Goal: Information Seeking & Learning: Learn about a topic

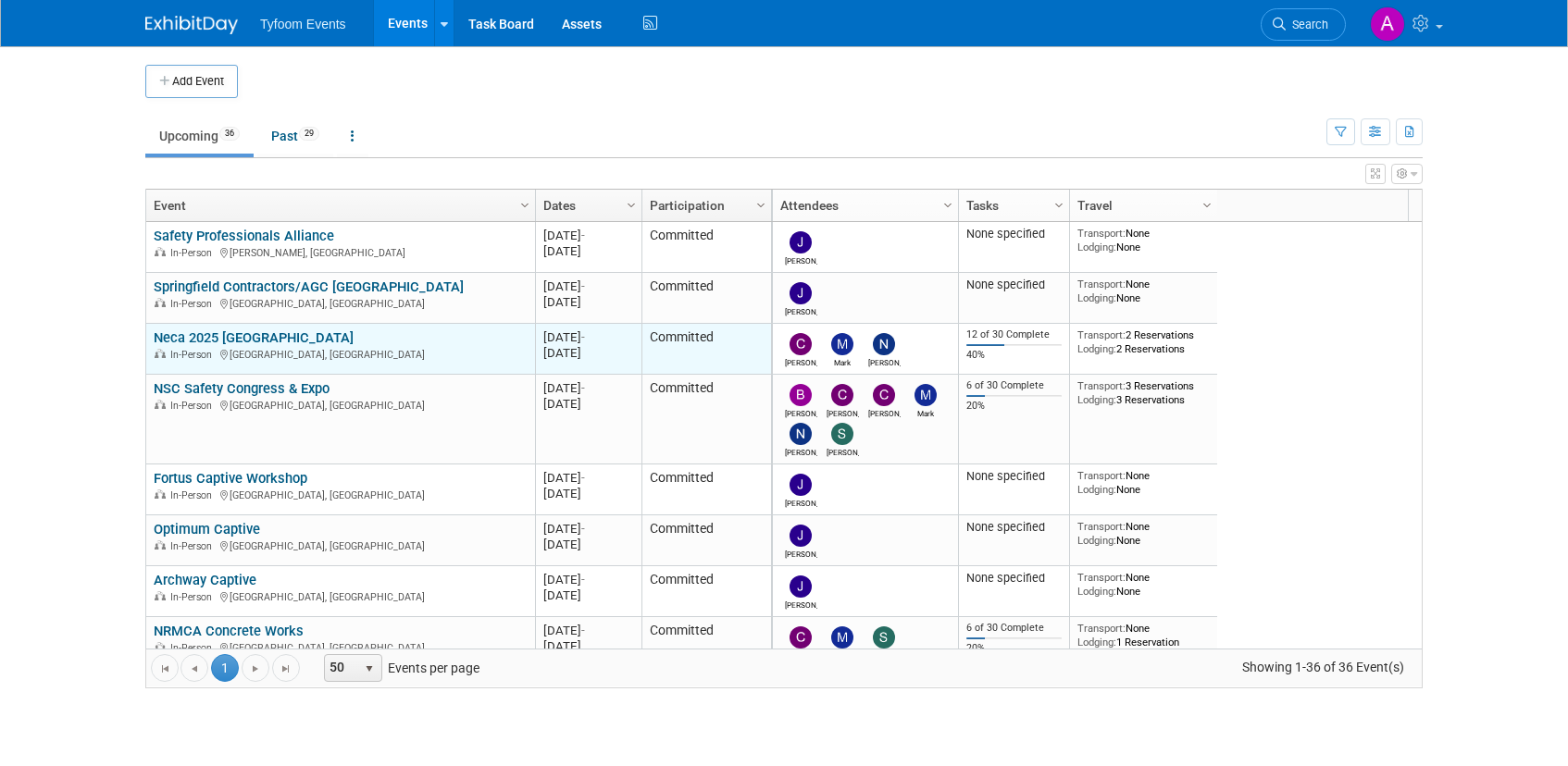
click at [243, 338] on link "Neca 2025 [GEOGRAPHIC_DATA]" at bounding box center [254, 337] width 200 height 17
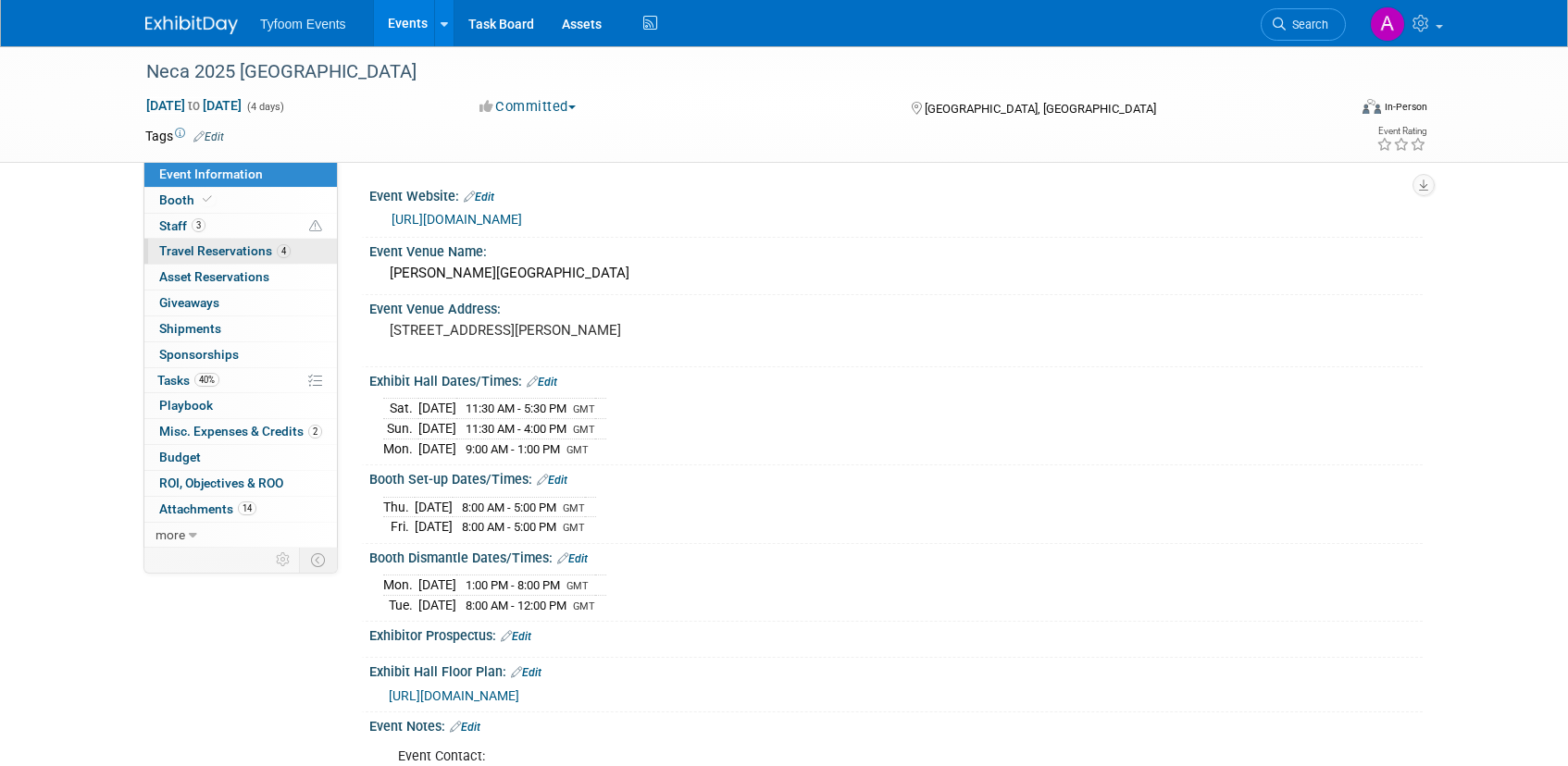
click at [231, 253] on span "Travel Reservations 4" at bounding box center [224, 251] width 131 height 15
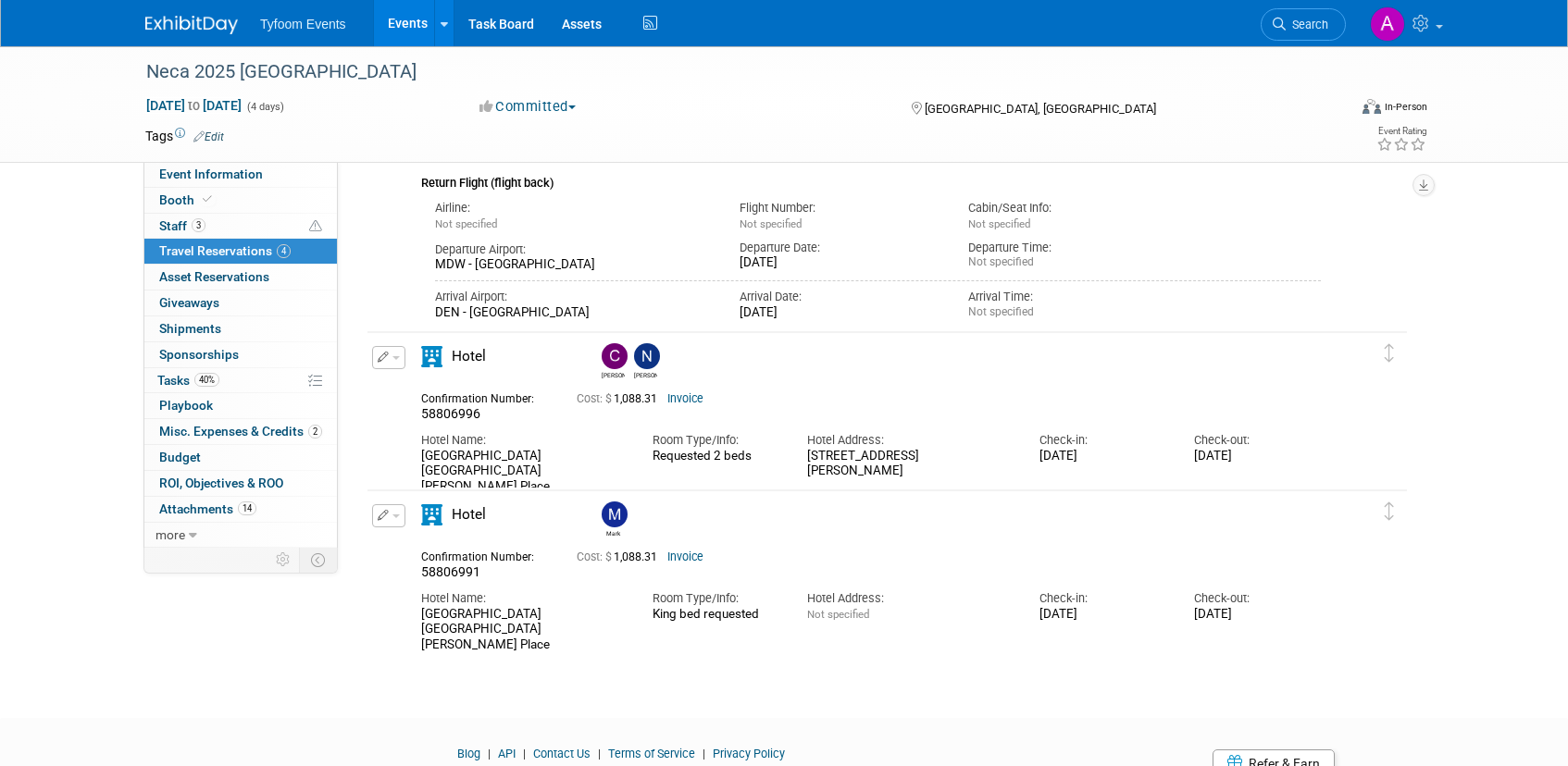
scroll to position [820, 0]
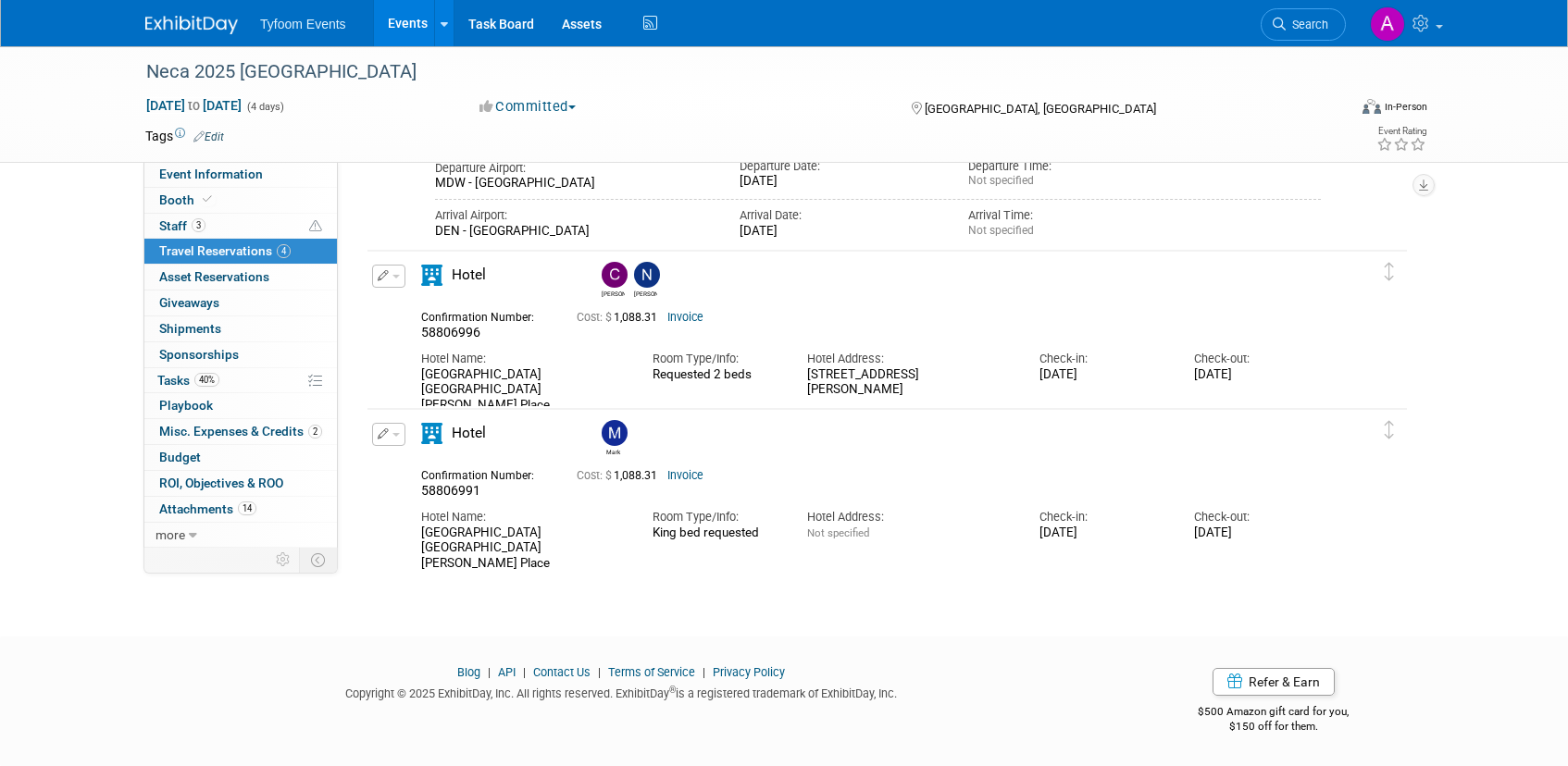
click at [699, 317] on link "Invoice" at bounding box center [686, 317] width 36 height 13
click at [238, 180] on span "Event Information" at bounding box center [210, 174] width 104 height 15
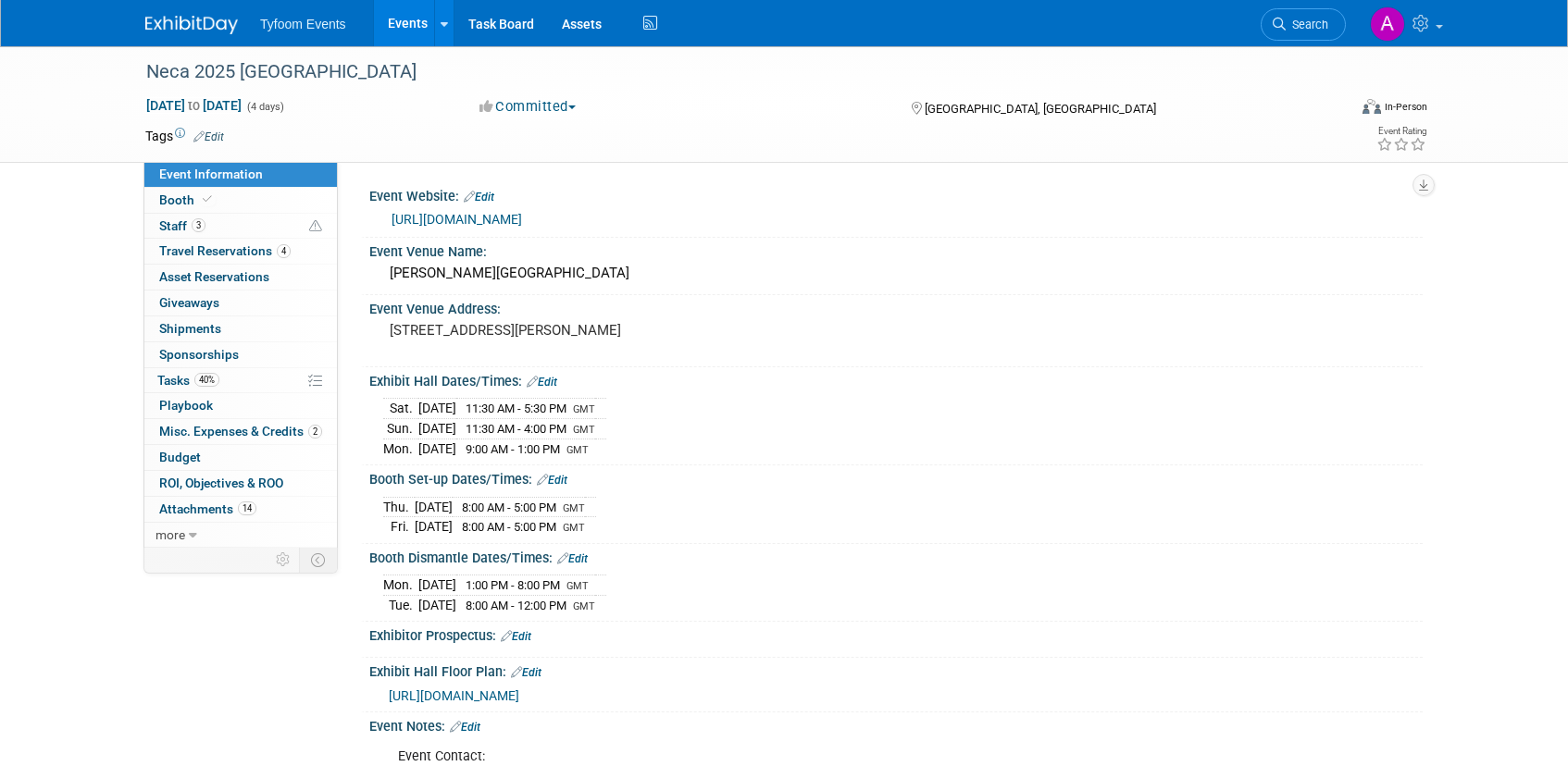
click at [395, 21] on link "Events" at bounding box center [407, 23] width 68 height 47
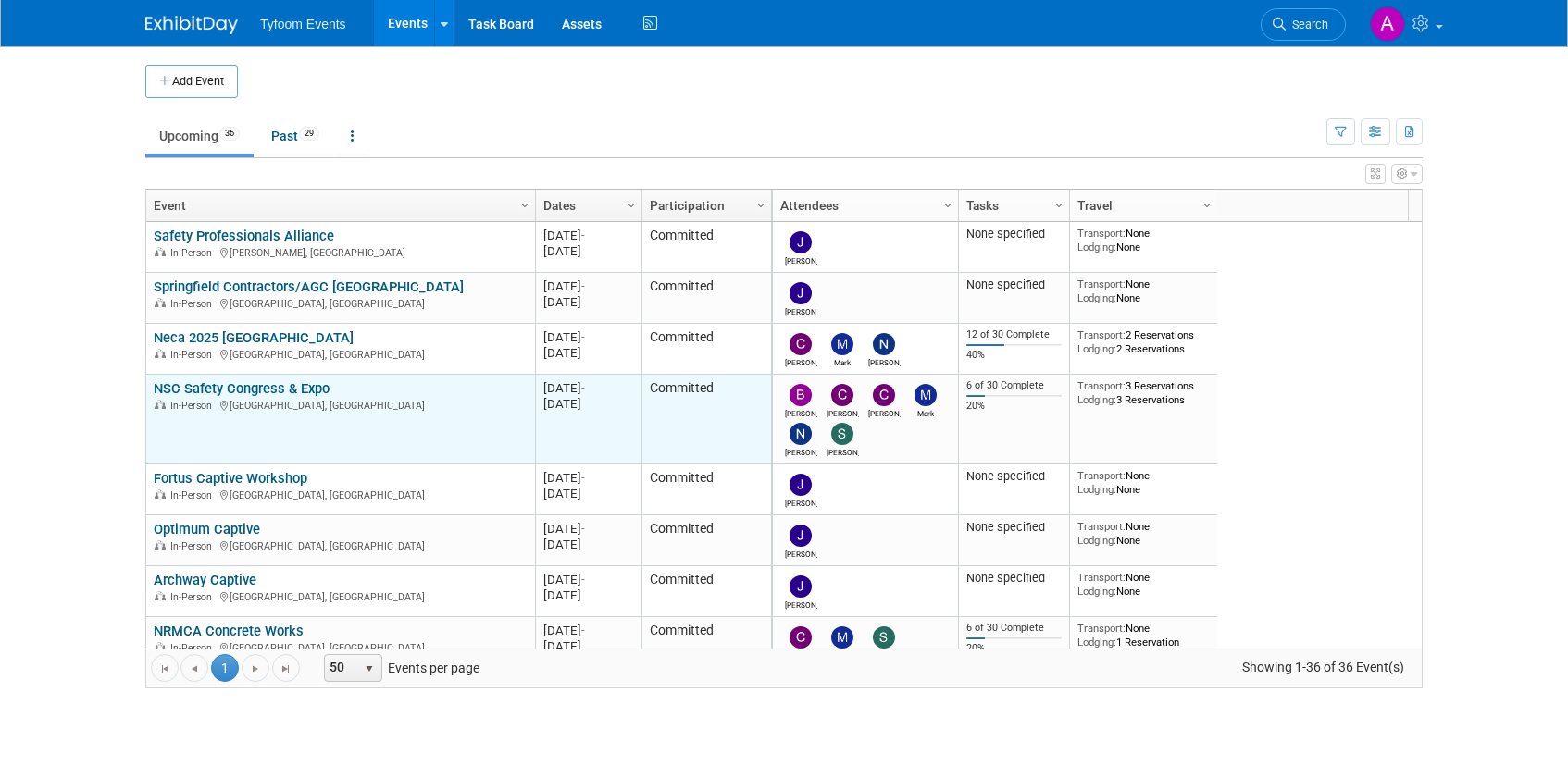
click at [278, 396] on div "In-Person Denver, CO" at bounding box center [340, 404] width 373 height 16
click at [277, 389] on link "NSC Safety Congress & Expo" at bounding box center [242, 389] width 176 height 17
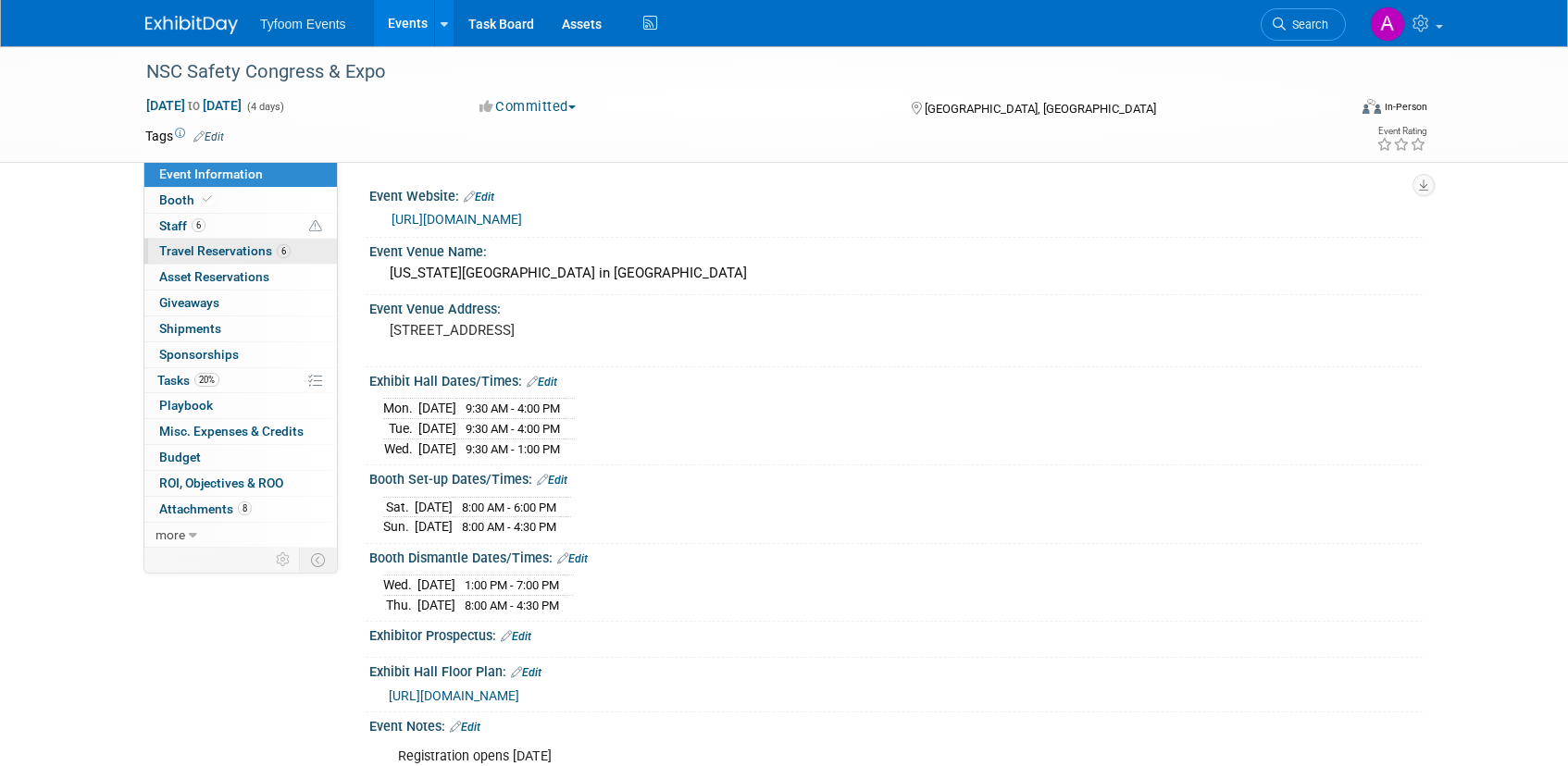
click at [188, 251] on span "Travel Reservations 6" at bounding box center [224, 251] width 131 height 15
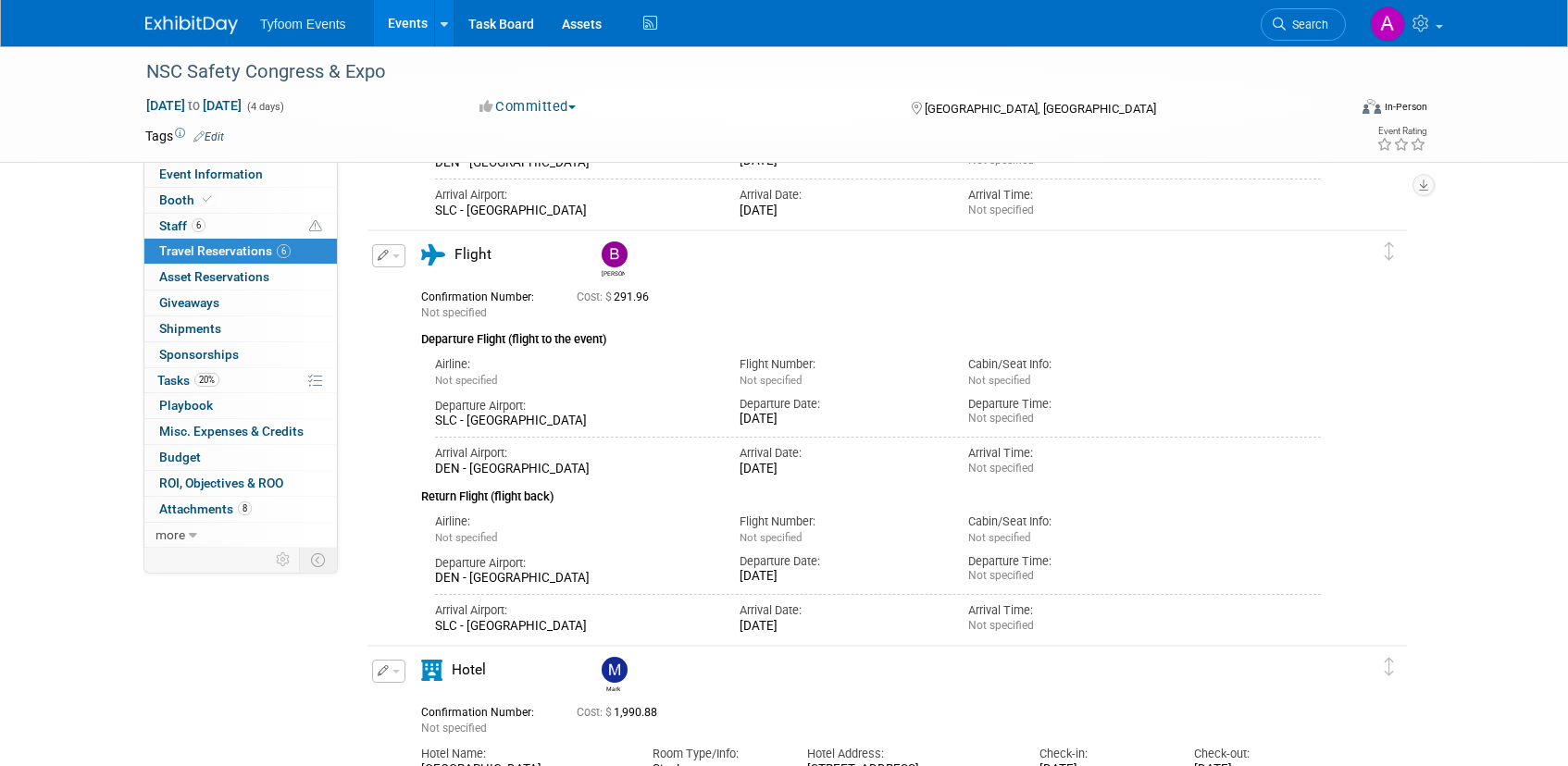
scroll to position [933, 0]
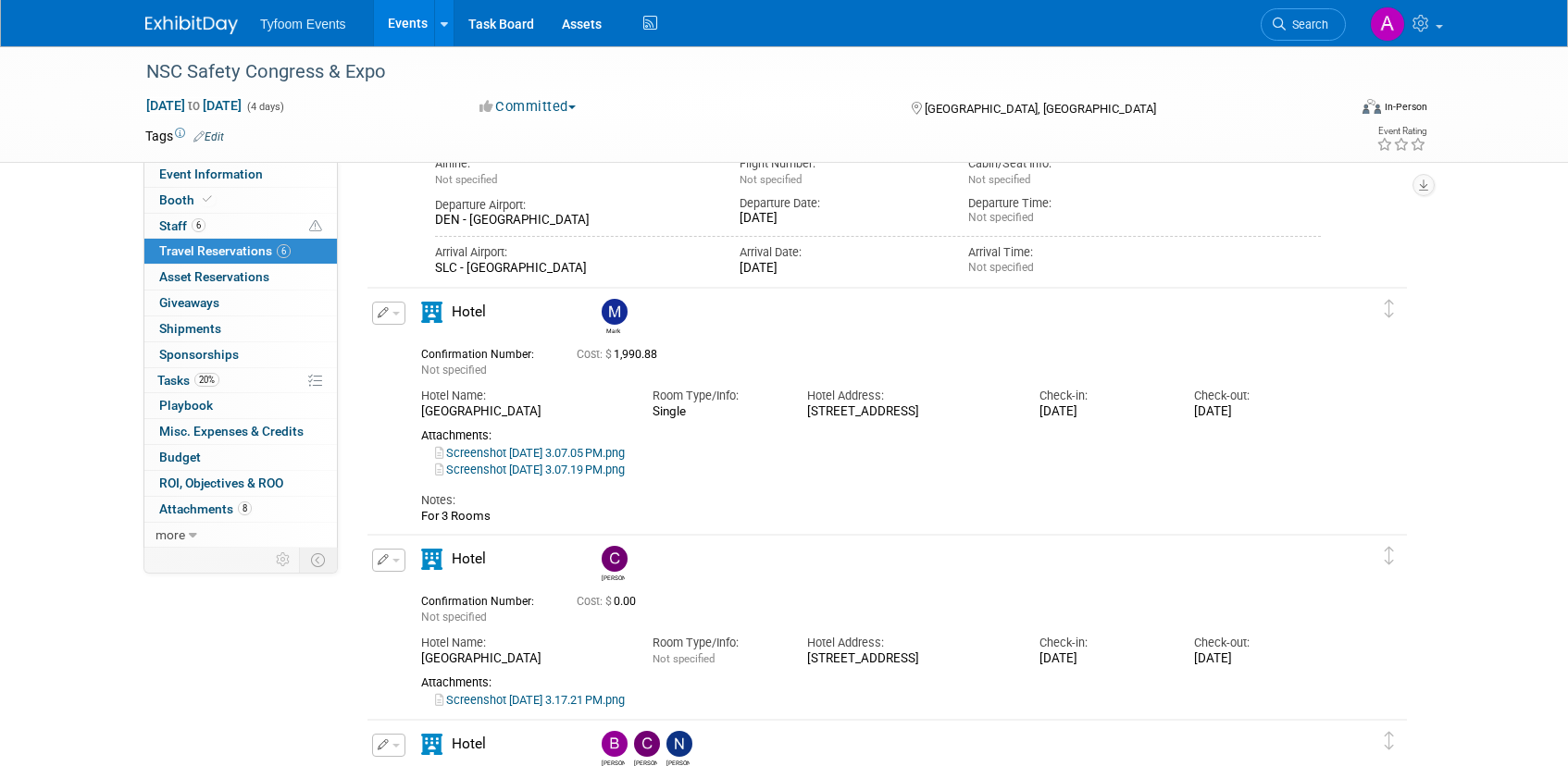
click at [542, 451] on link "Screenshot 2025-09-02 at 3.07.05 PM.png" at bounding box center [530, 452] width 190 height 14
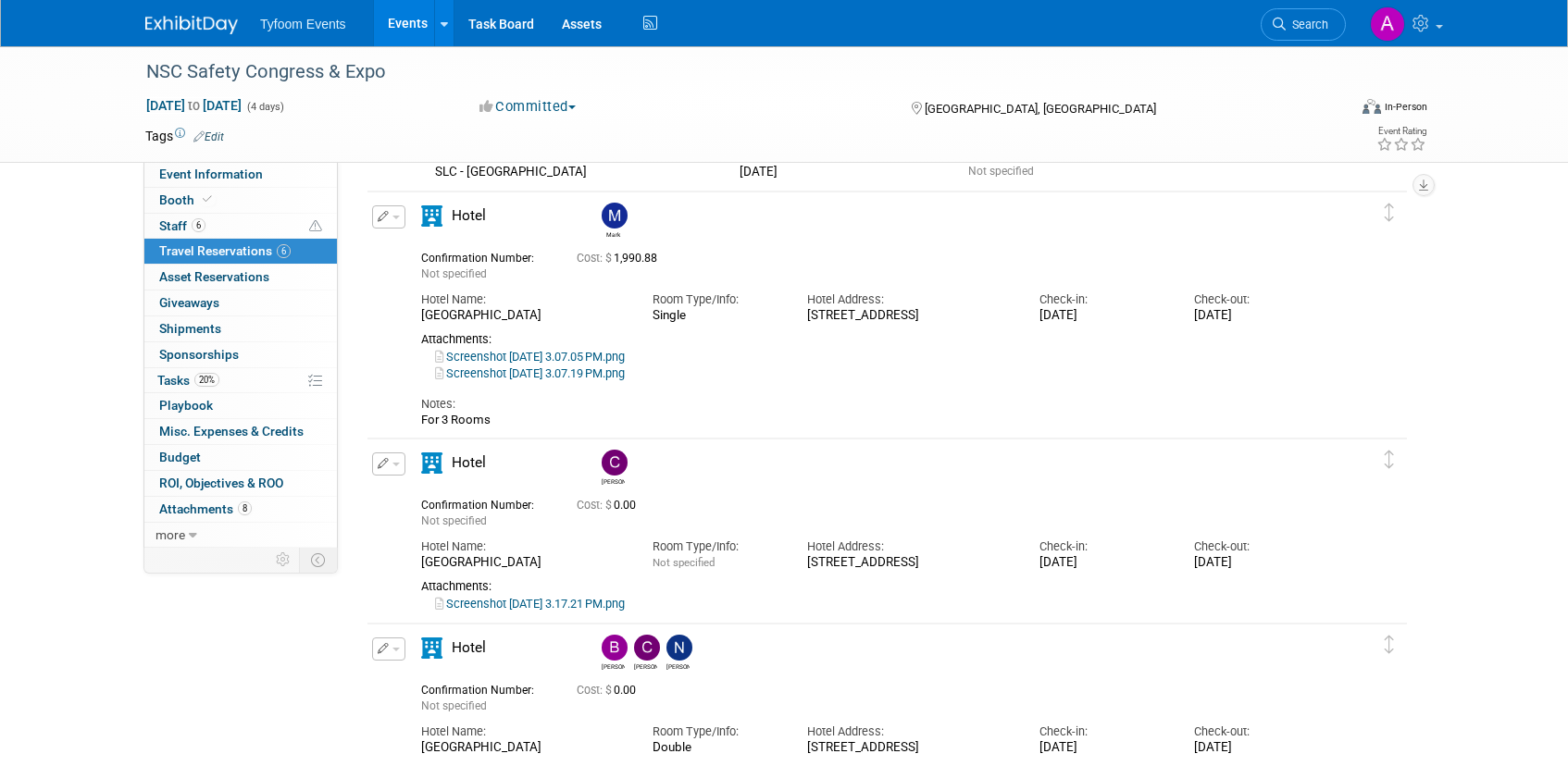
scroll to position [1284, 0]
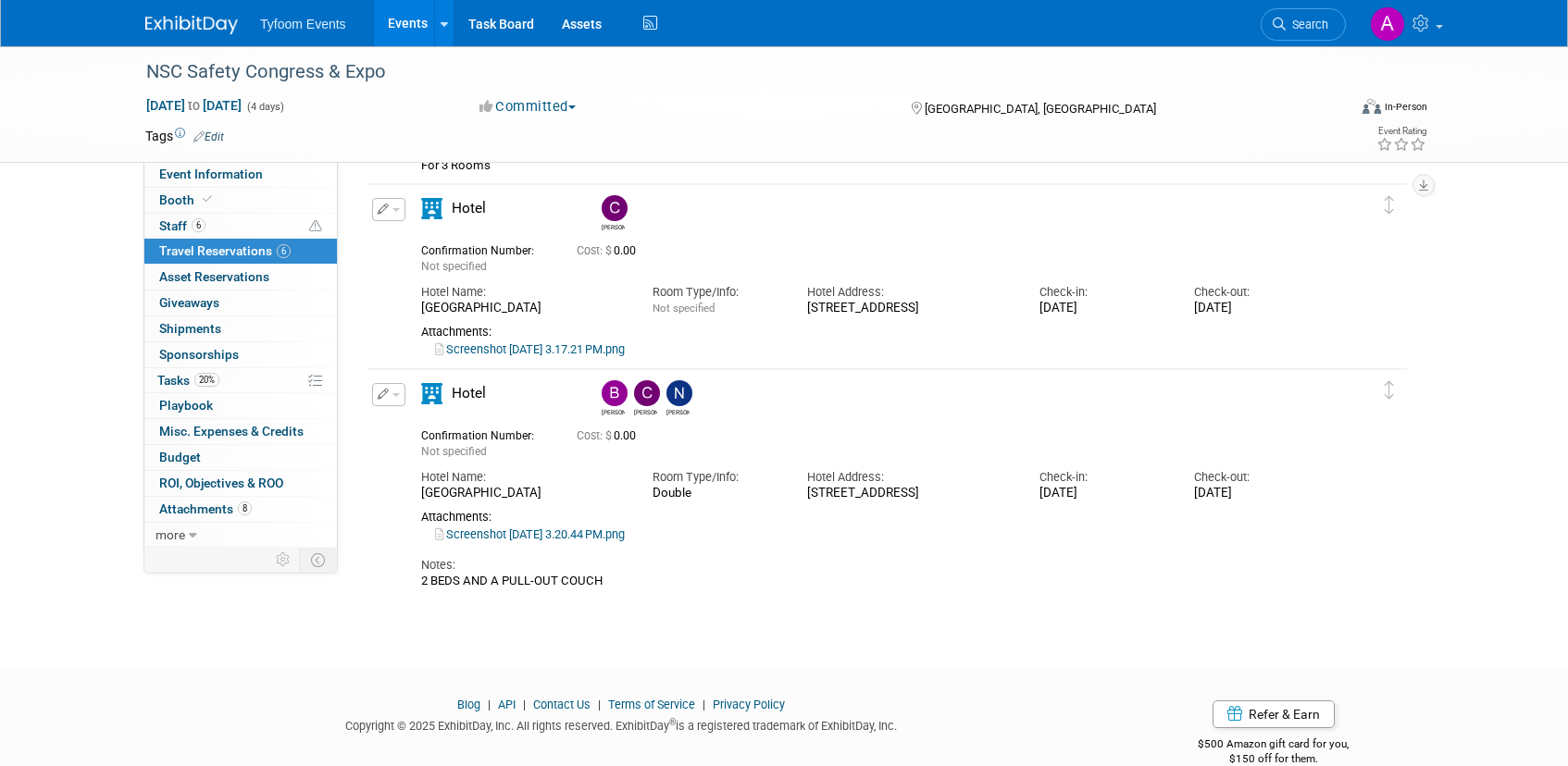
drag, startPoint x: 596, startPoint y: 309, endPoint x: 421, endPoint y: 308, distance: 175.0
click at [421, 309] on div "Hyatt Place Denver Downtown" at bounding box center [523, 308] width 203 height 16
copy div "Hyatt Place Denver Downtown"
click at [215, 171] on span "Event Information" at bounding box center [210, 174] width 104 height 15
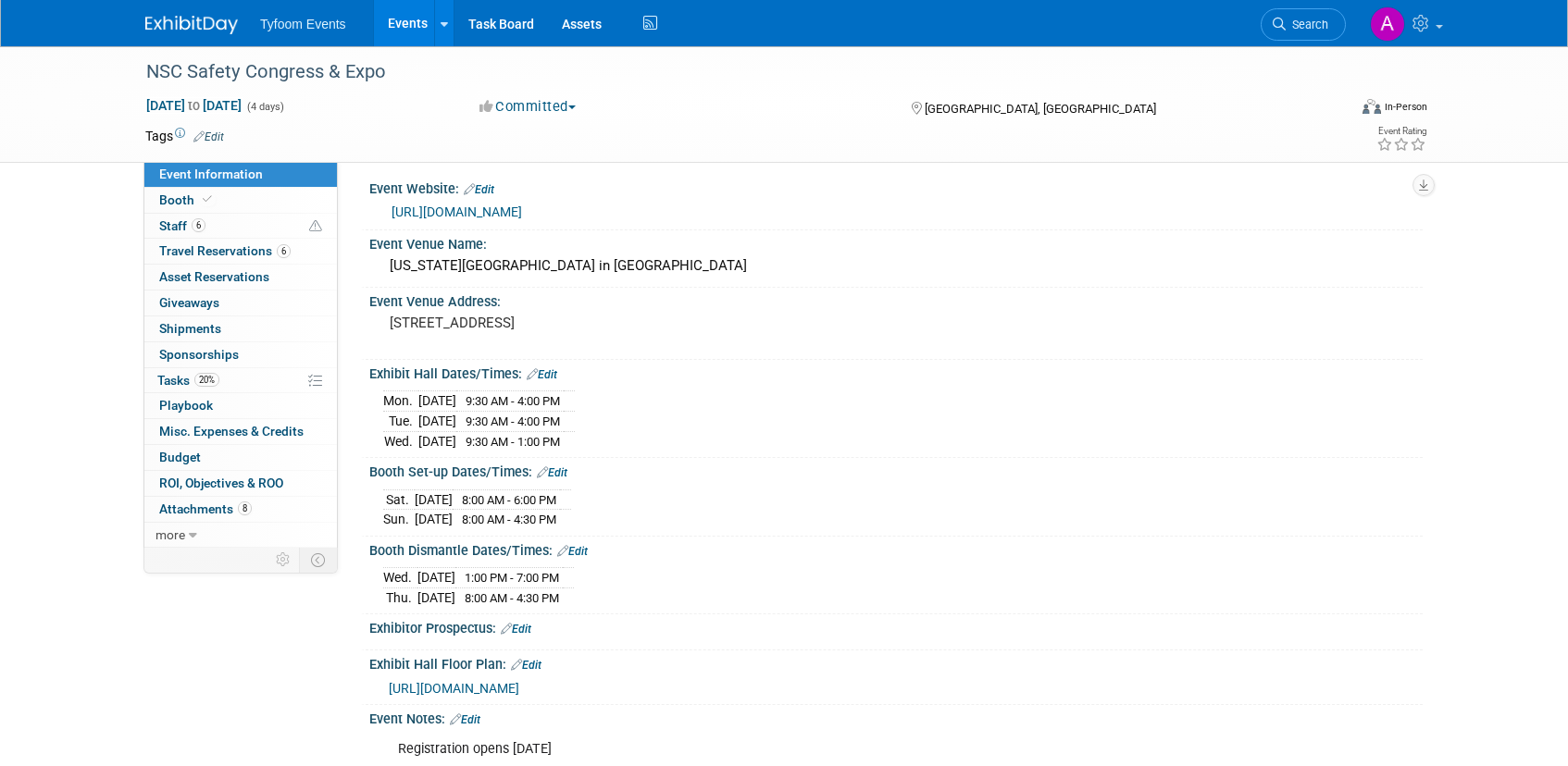
scroll to position [0, 0]
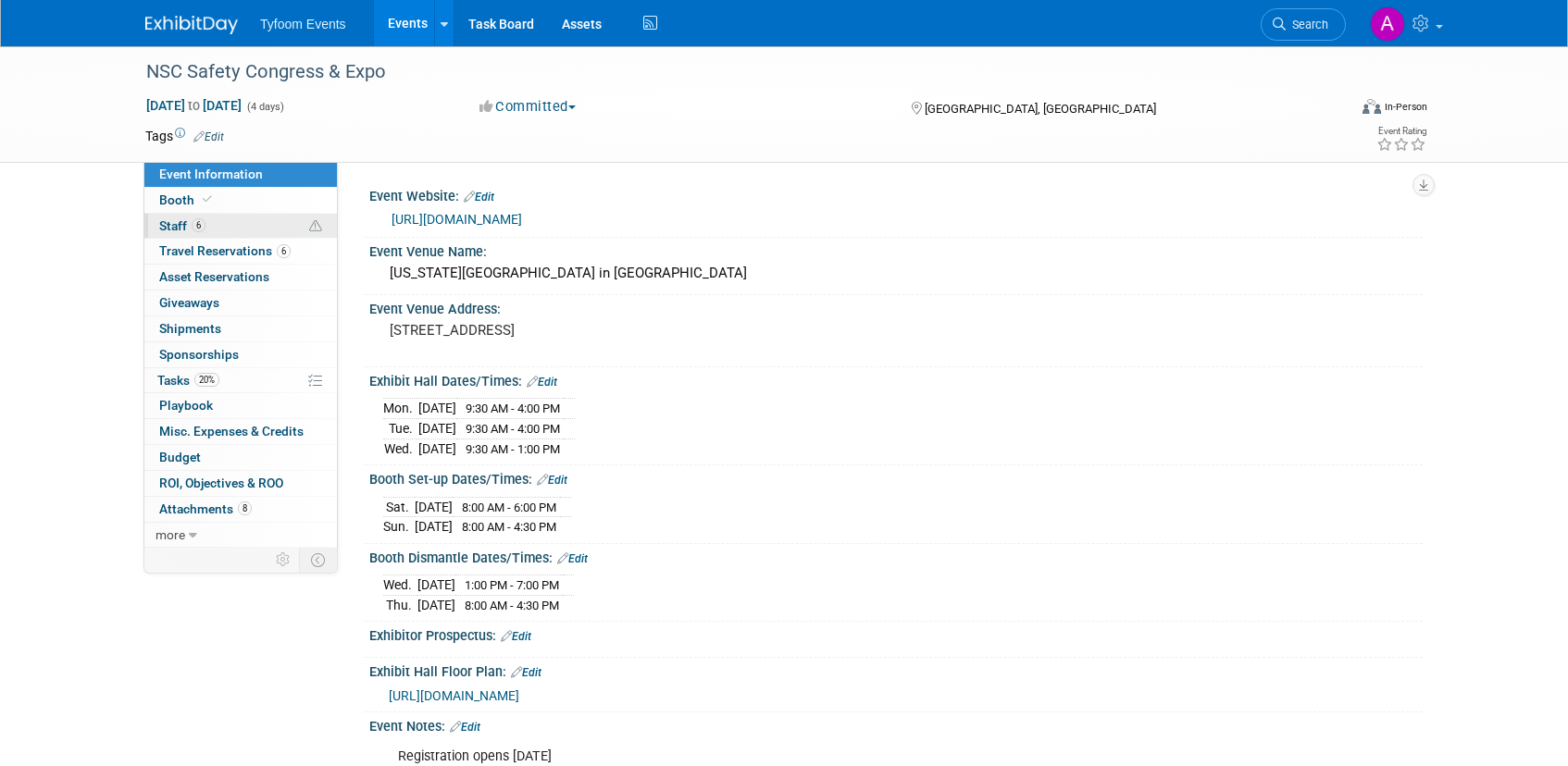
click at [202, 230] on span "6" at bounding box center [198, 225] width 14 height 14
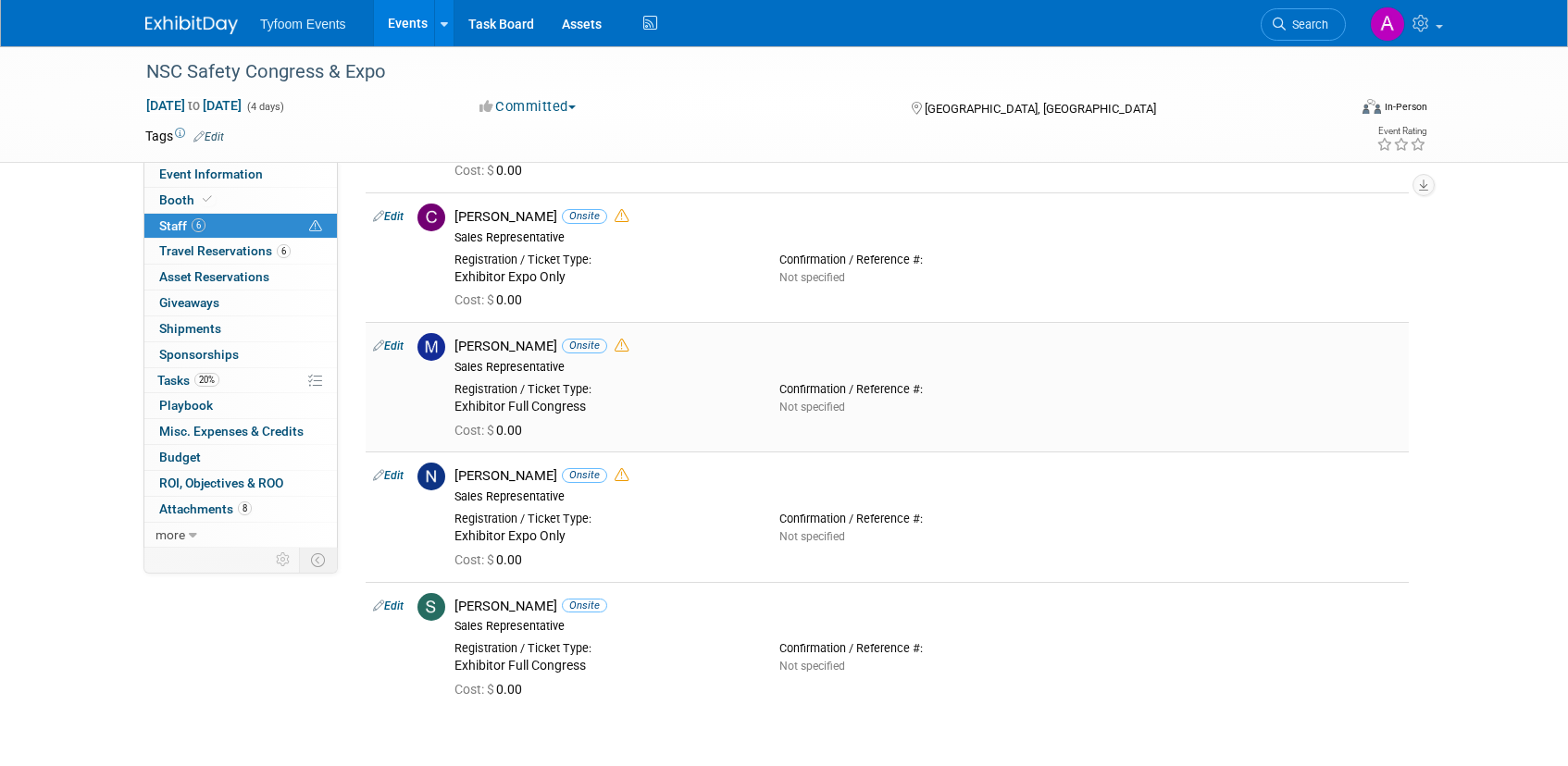
scroll to position [146, 0]
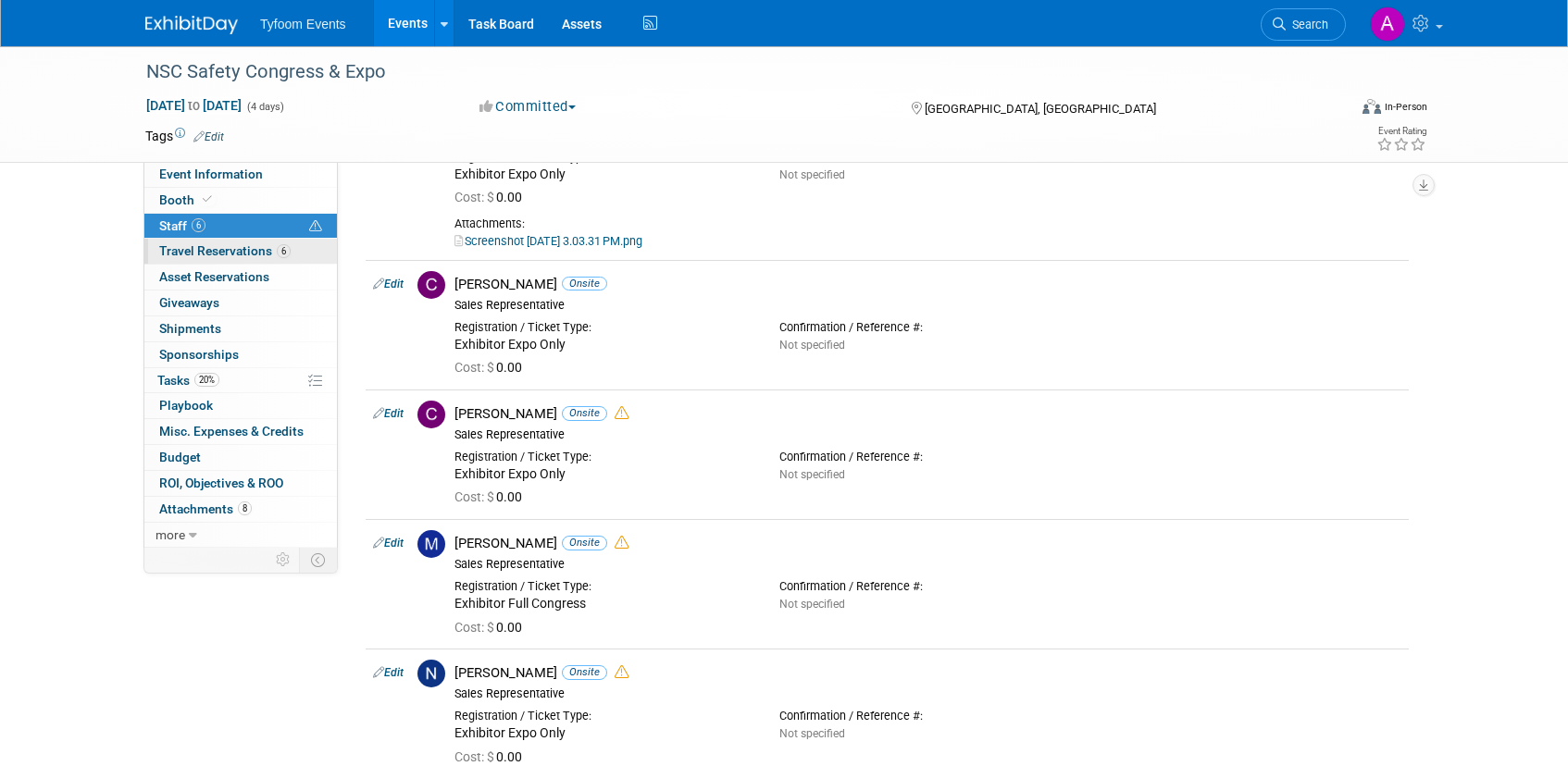
drag, startPoint x: 231, startPoint y: 254, endPoint x: 259, endPoint y: 259, distance: 28.4
click at [231, 254] on span "Travel Reservations 6" at bounding box center [224, 251] width 131 height 15
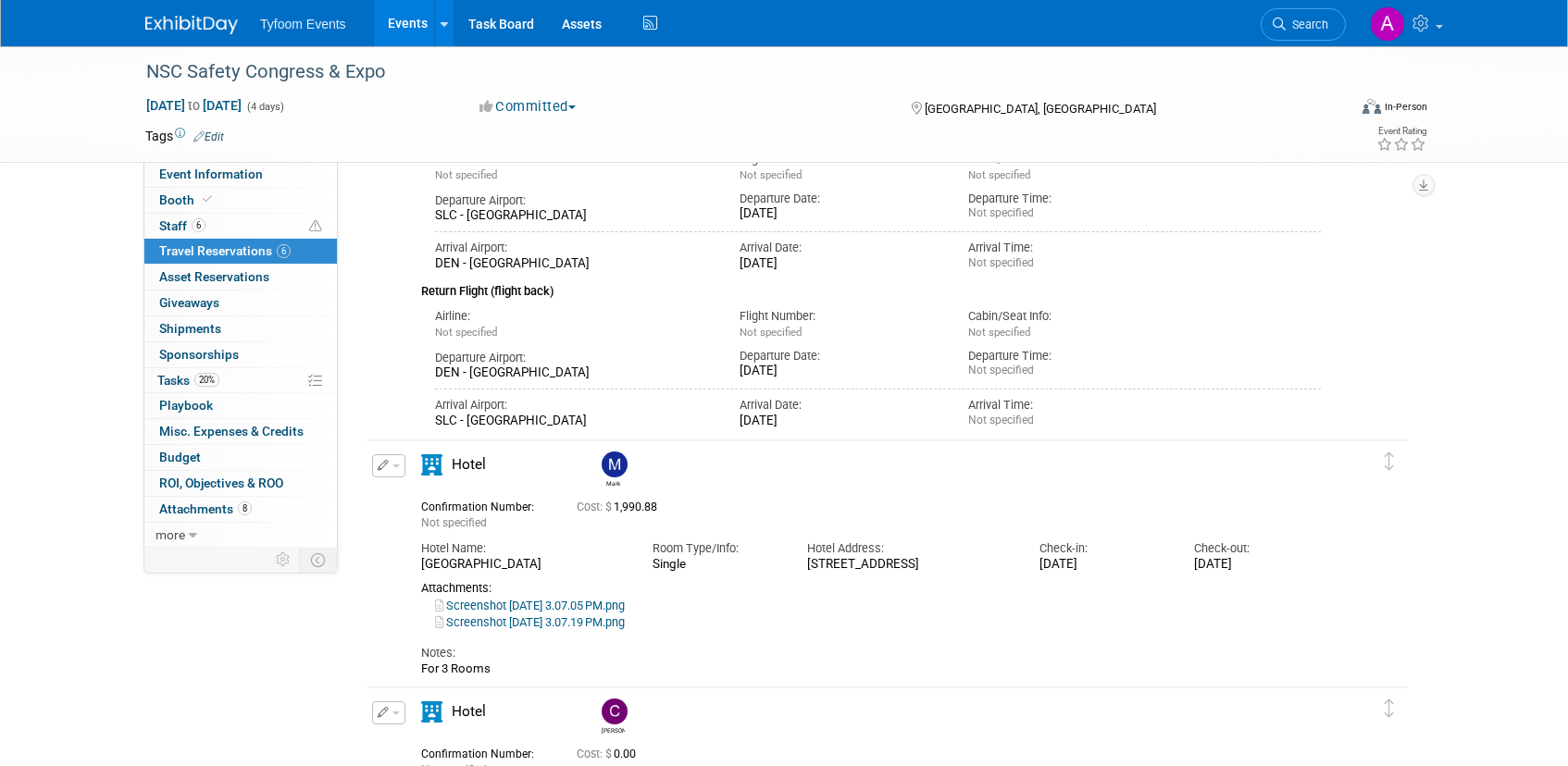
scroll to position [1144, 0]
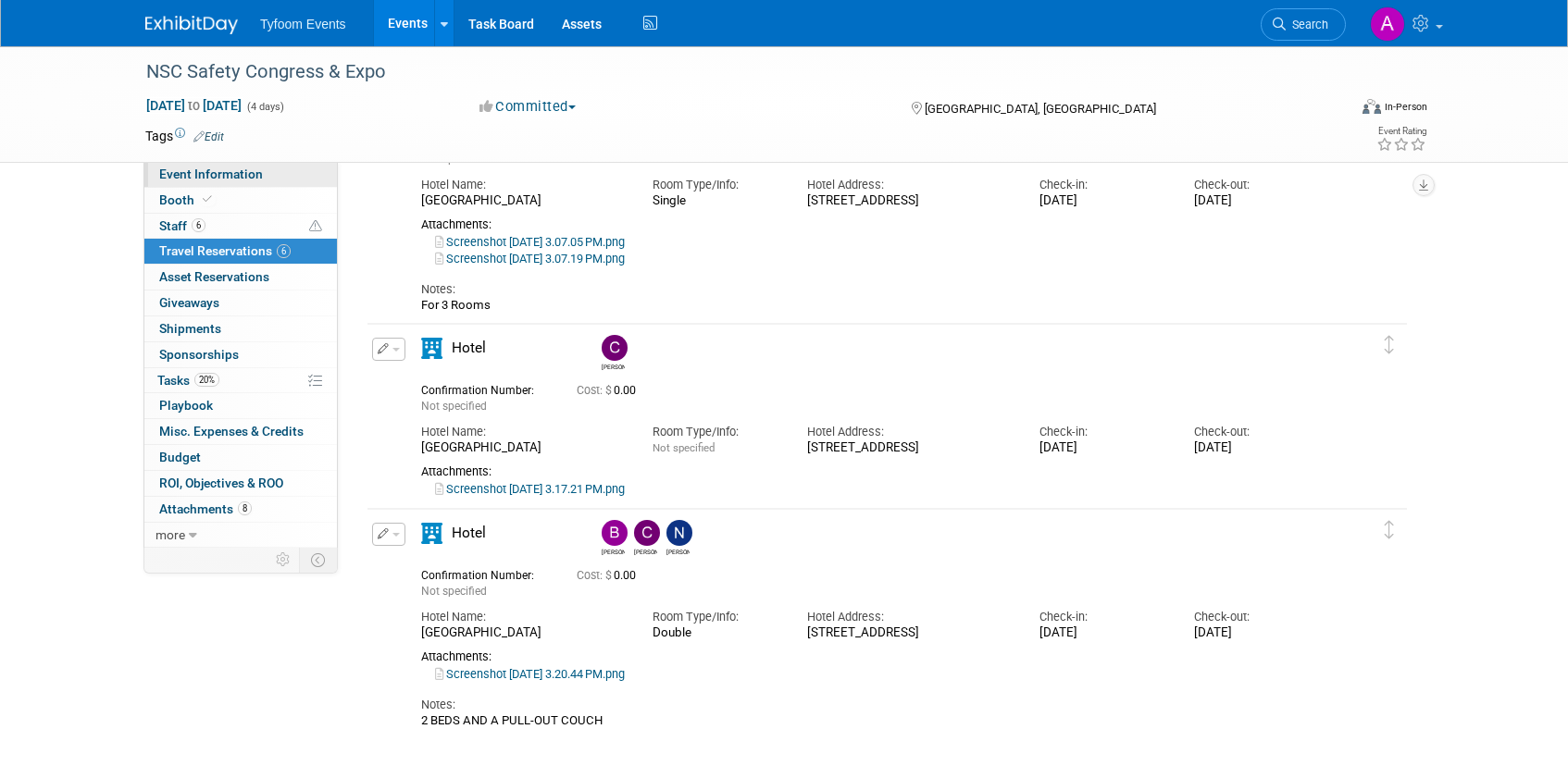
click at [226, 177] on span "Event Information" at bounding box center [210, 174] width 104 height 15
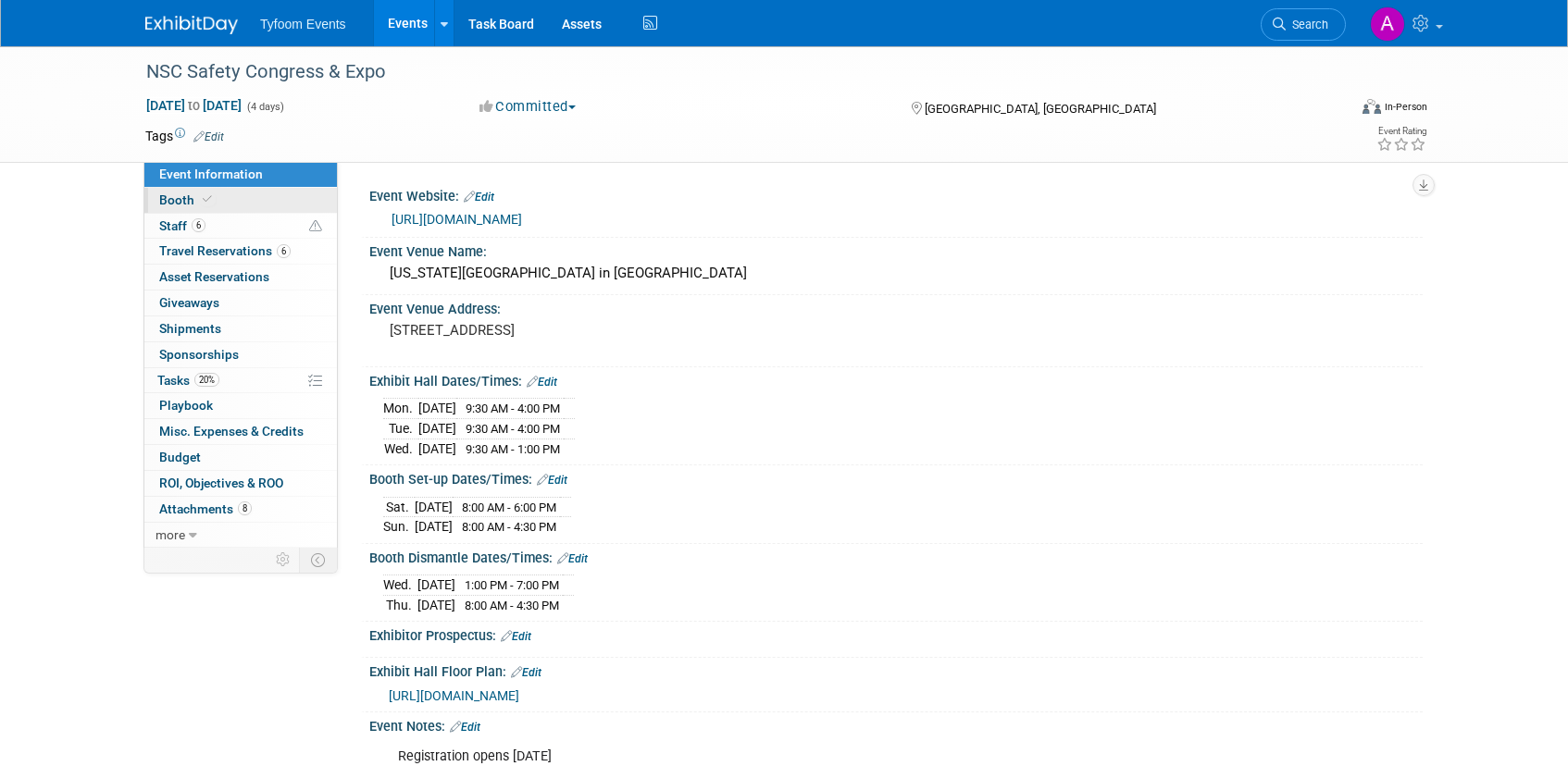
click at [178, 204] on span "Booth" at bounding box center [186, 200] width 56 height 15
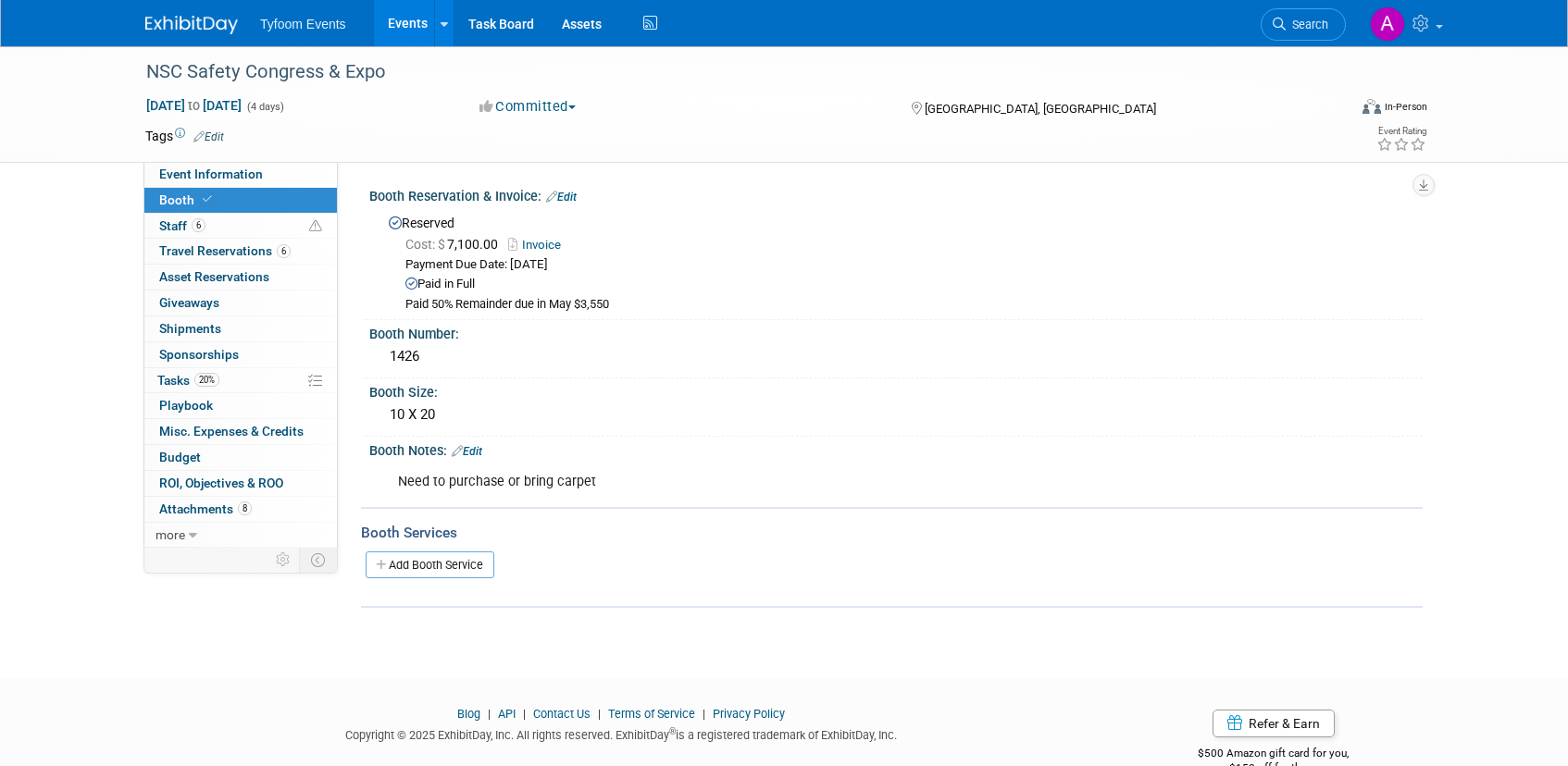
click at [403, 17] on link "Events" at bounding box center [407, 23] width 68 height 47
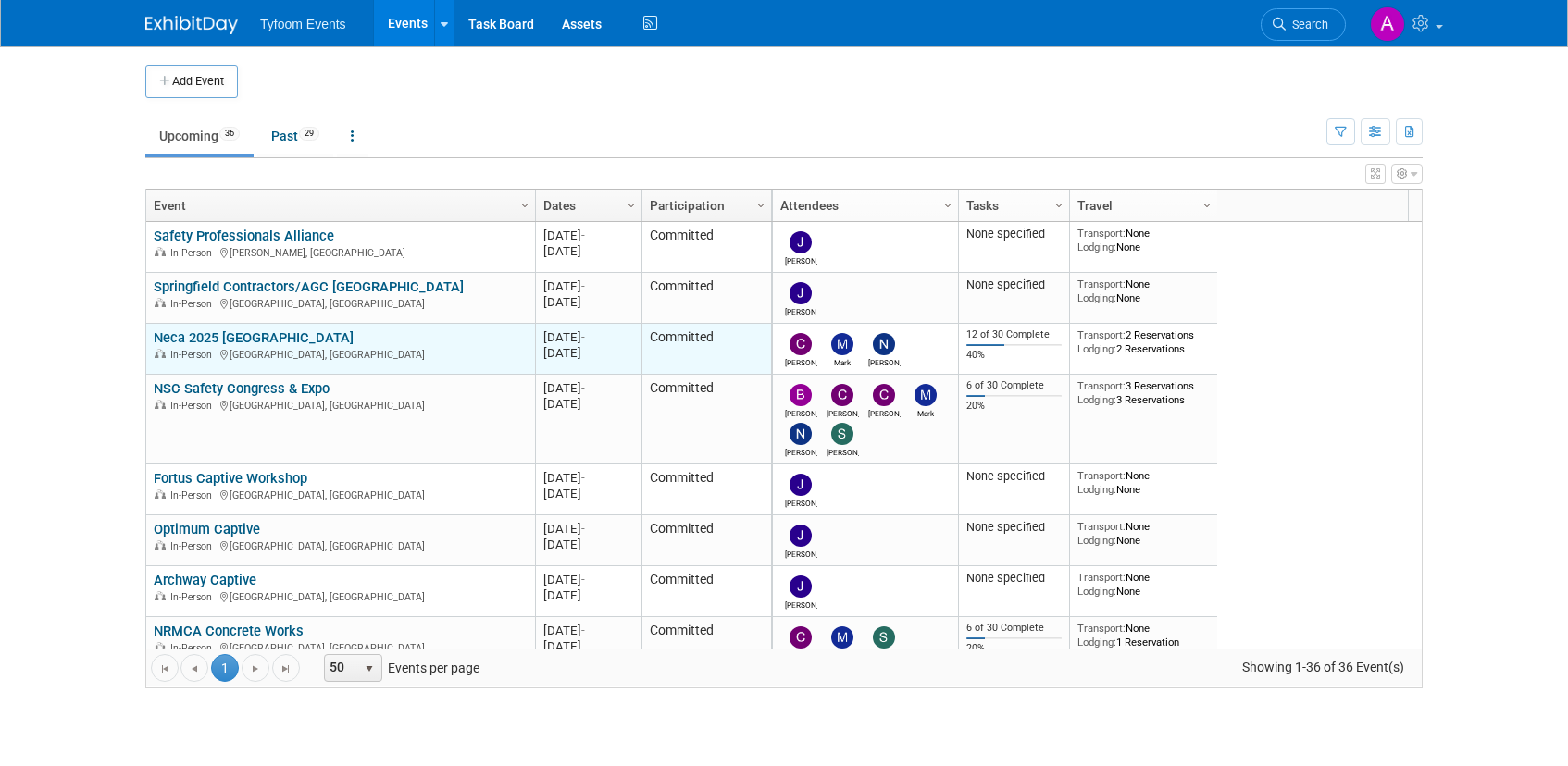
click at [255, 336] on link "Neca 2025 [GEOGRAPHIC_DATA]" at bounding box center [254, 337] width 200 height 17
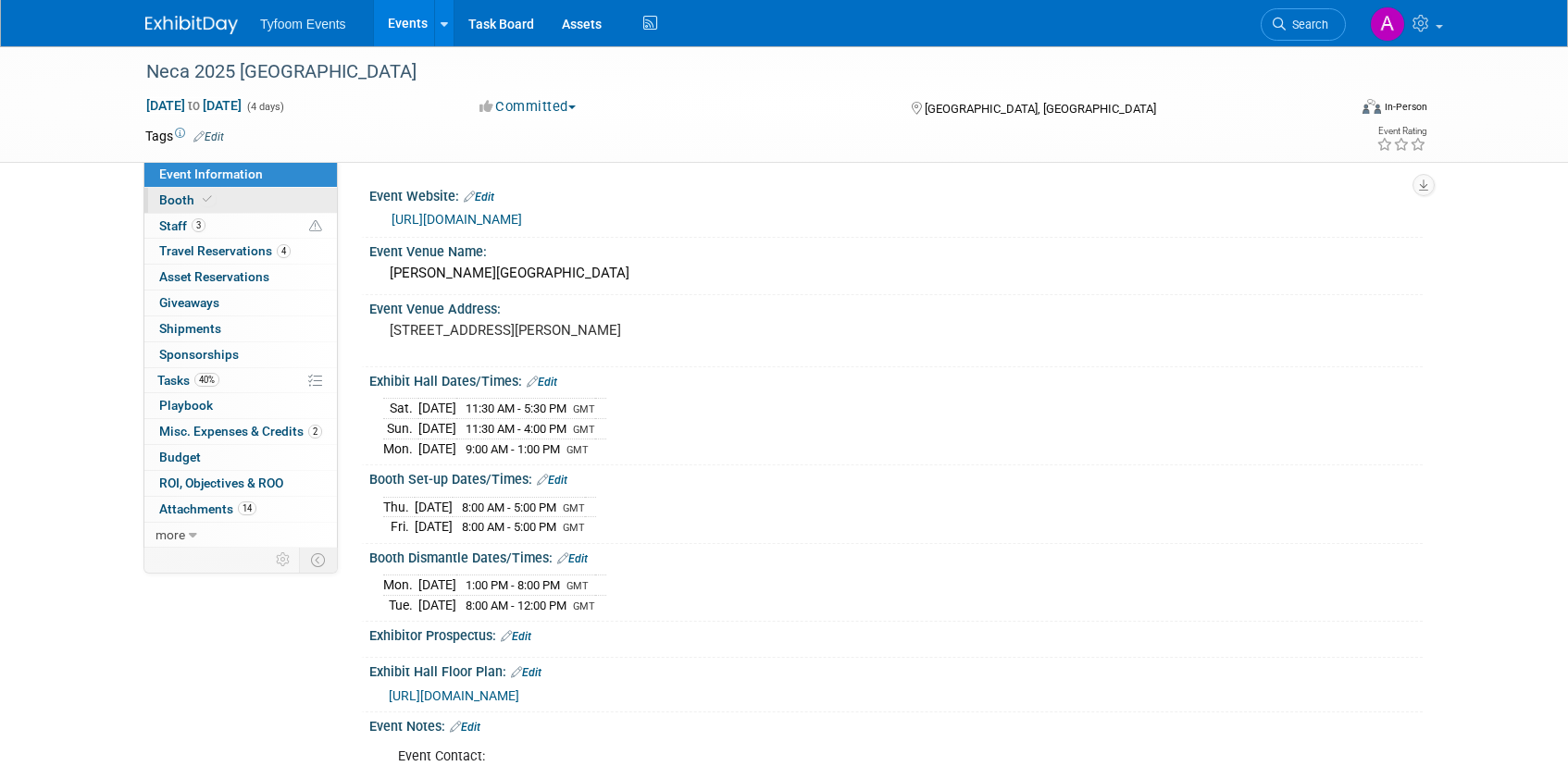
click at [193, 201] on span "Booth" at bounding box center [186, 200] width 56 height 15
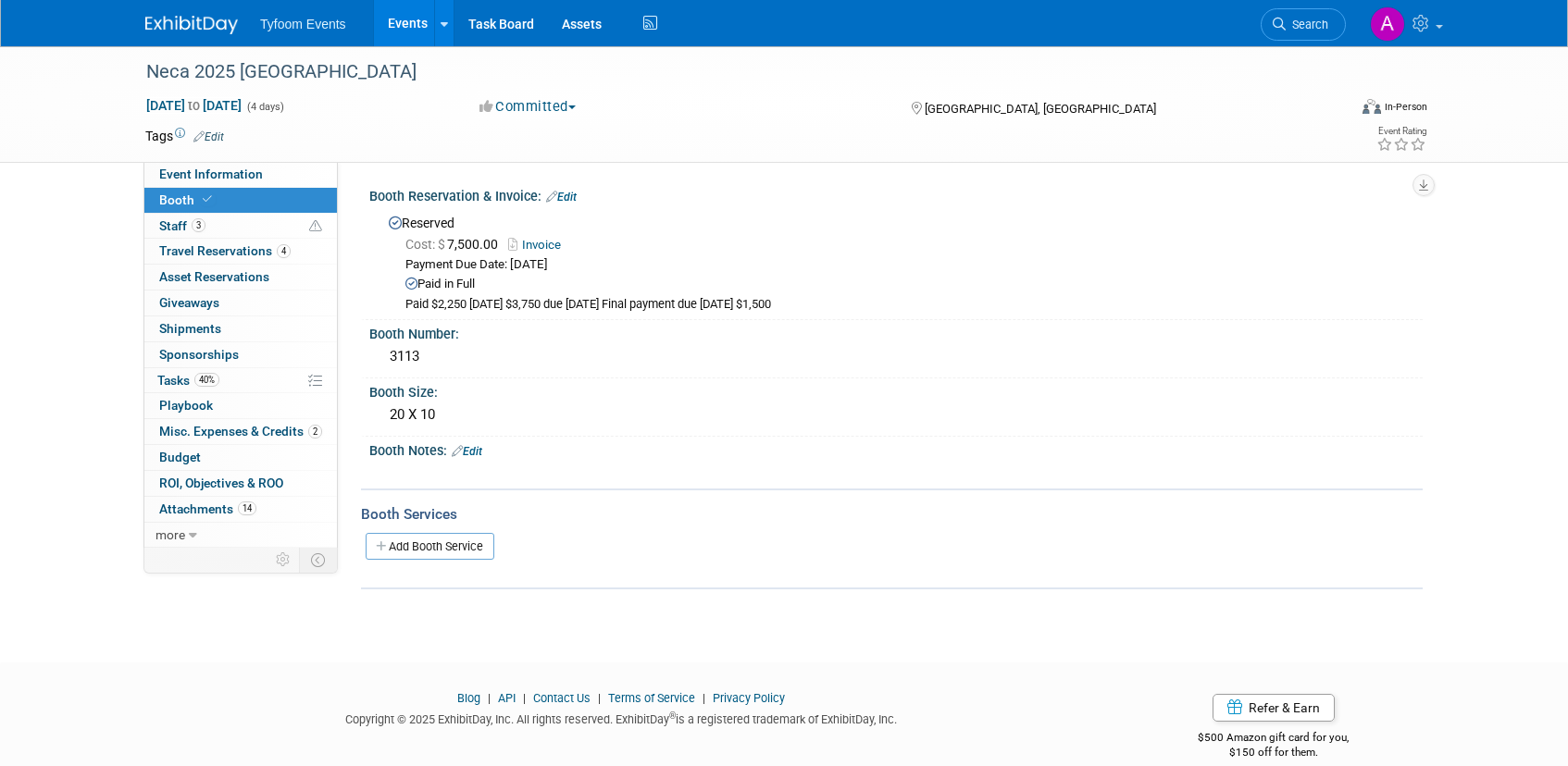
click at [407, 17] on link "Events" at bounding box center [407, 23] width 68 height 47
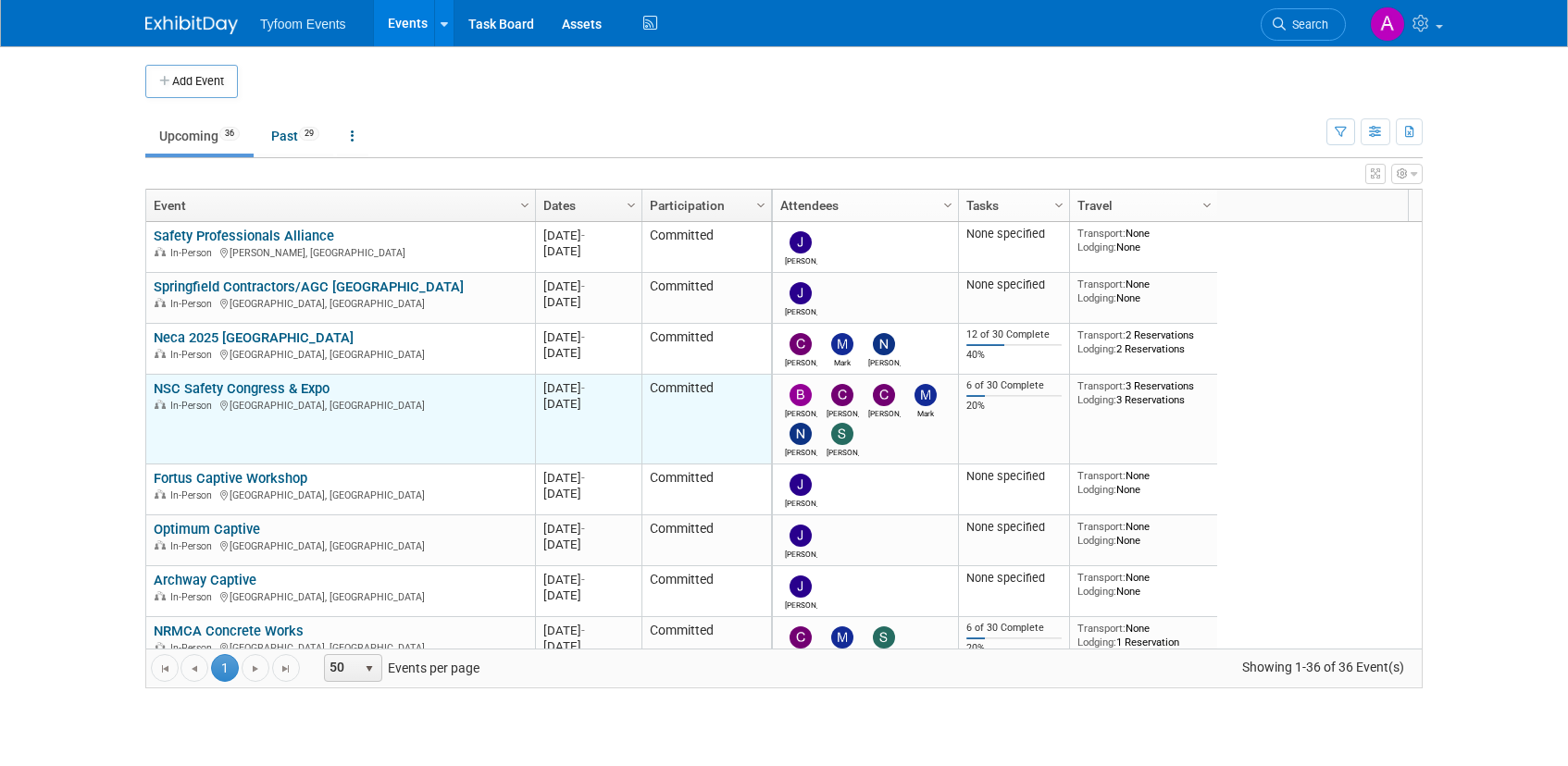
click at [239, 391] on link "NSC Safety Congress & Expo" at bounding box center [242, 389] width 176 height 17
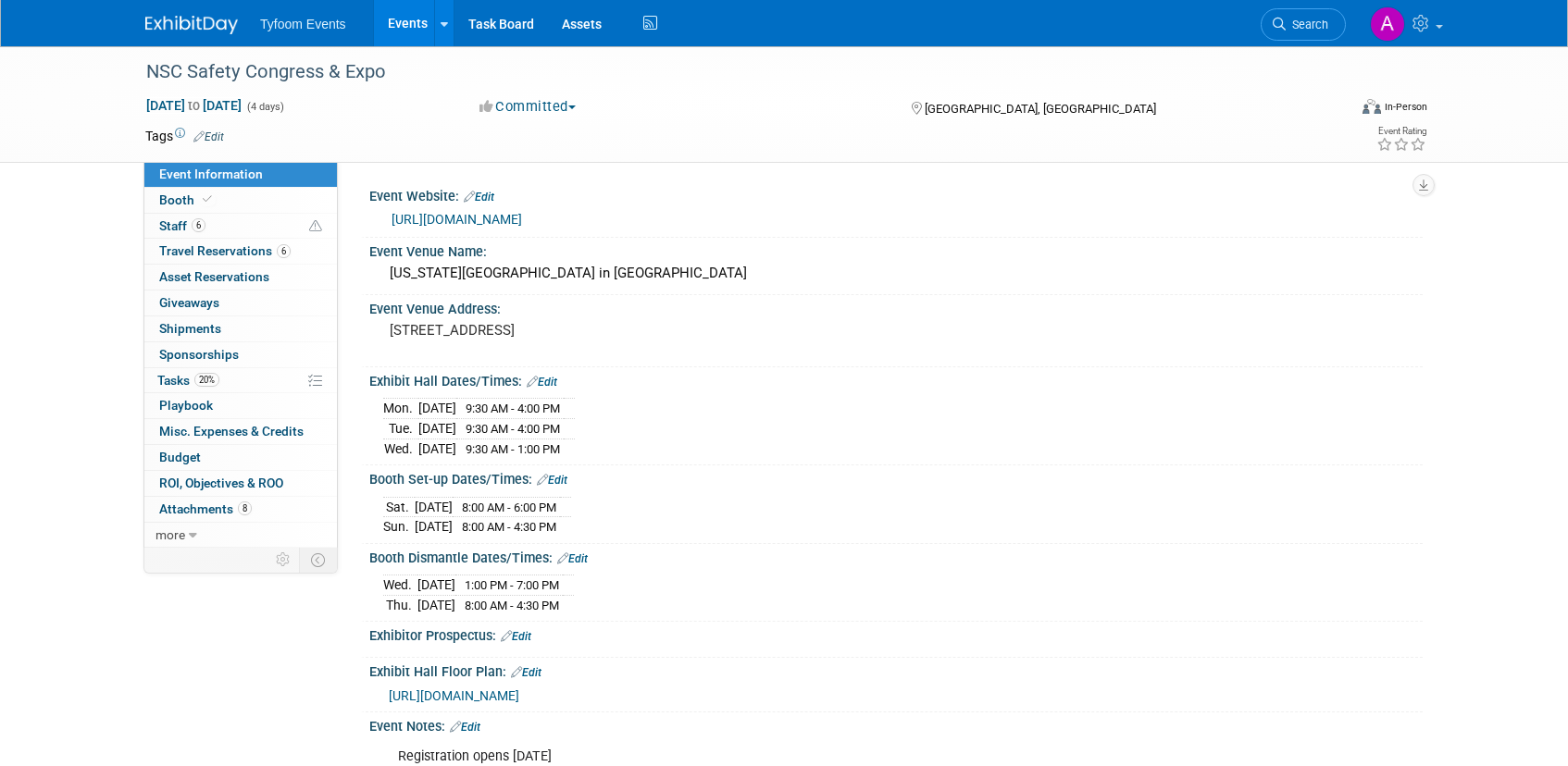
click at [395, 22] on link "Events" at bounding box center [407, 23] width 68 height 47
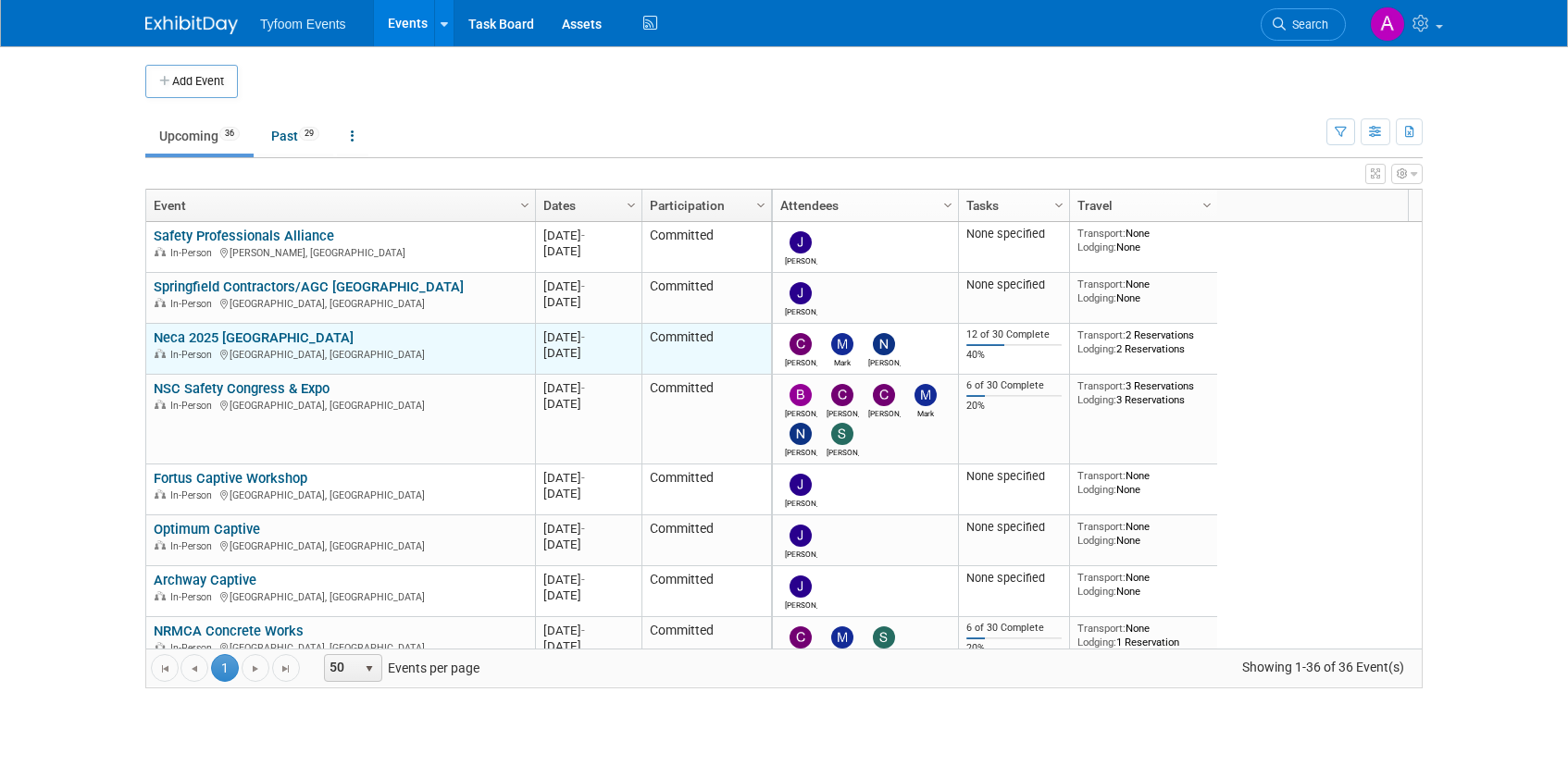
click at [205, 334] on link "Neca 2025 [GEOGRAPHIC_DATA]" at bounding box center [254, 337] width 200 height 17
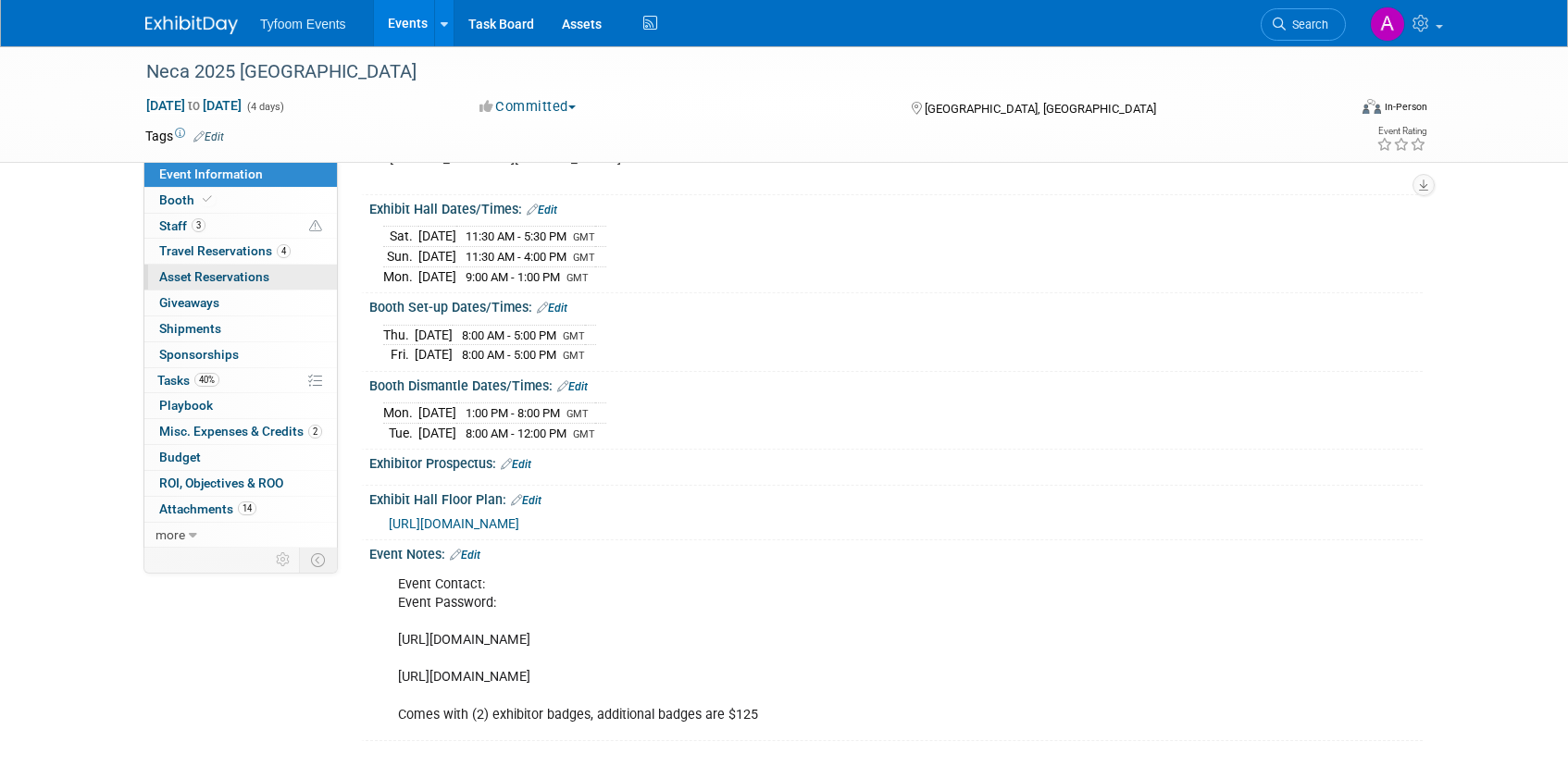
scroll to position [158, 0]
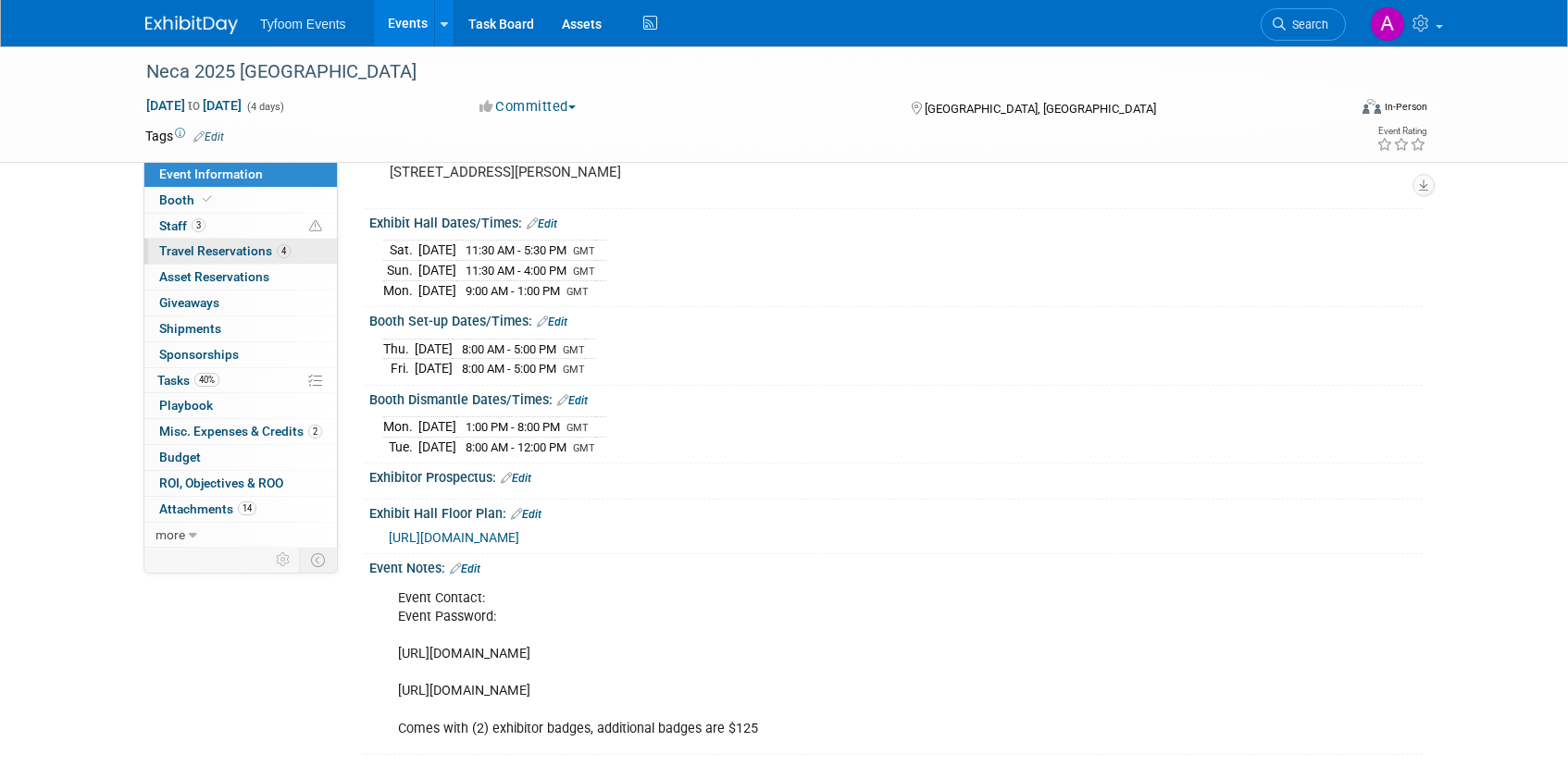
click at [205, 252] on span "Travel Reservations 4" at bounding box center [224, 251] width 131 height 15
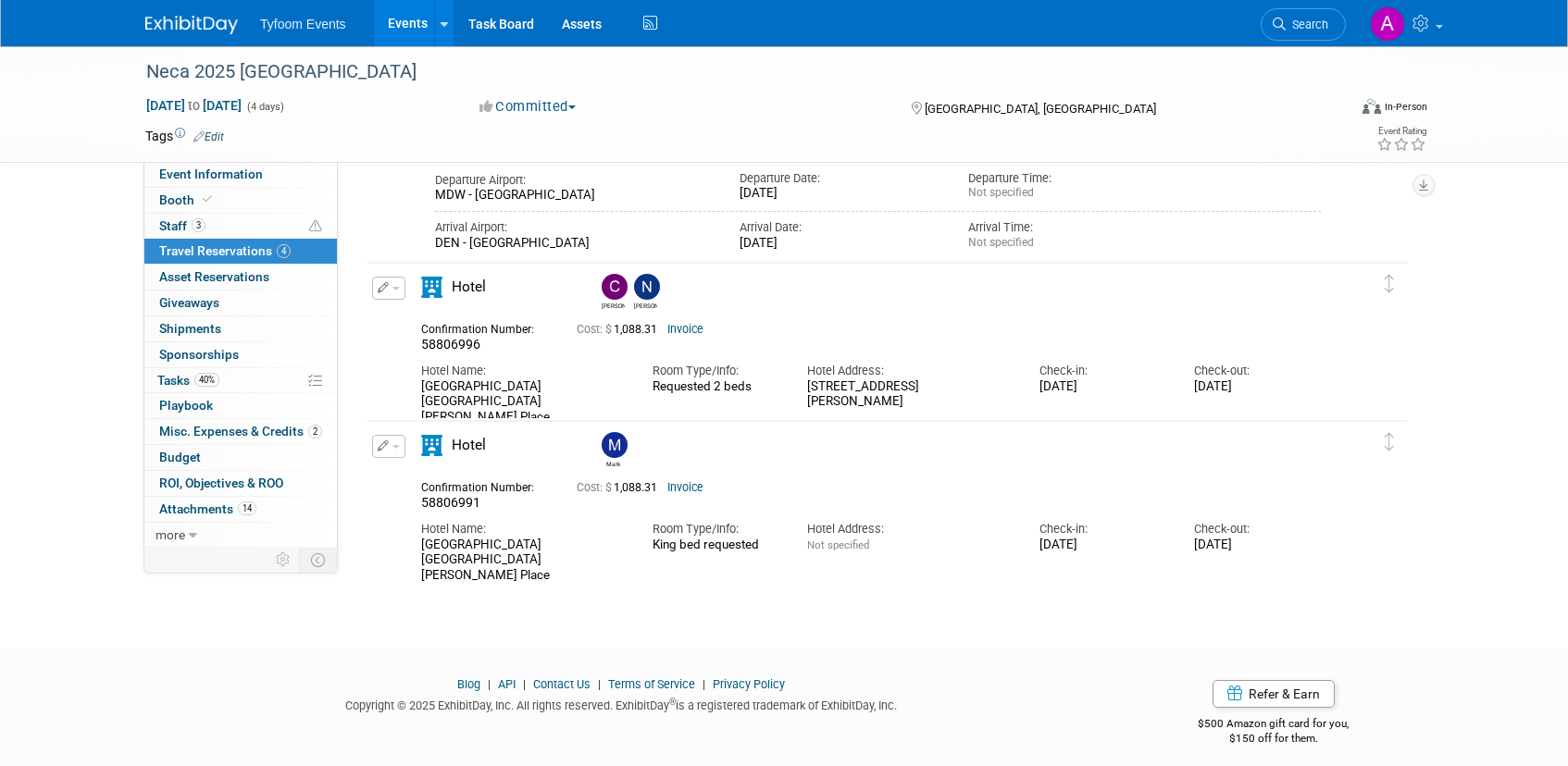
scroll to position [820, 0]
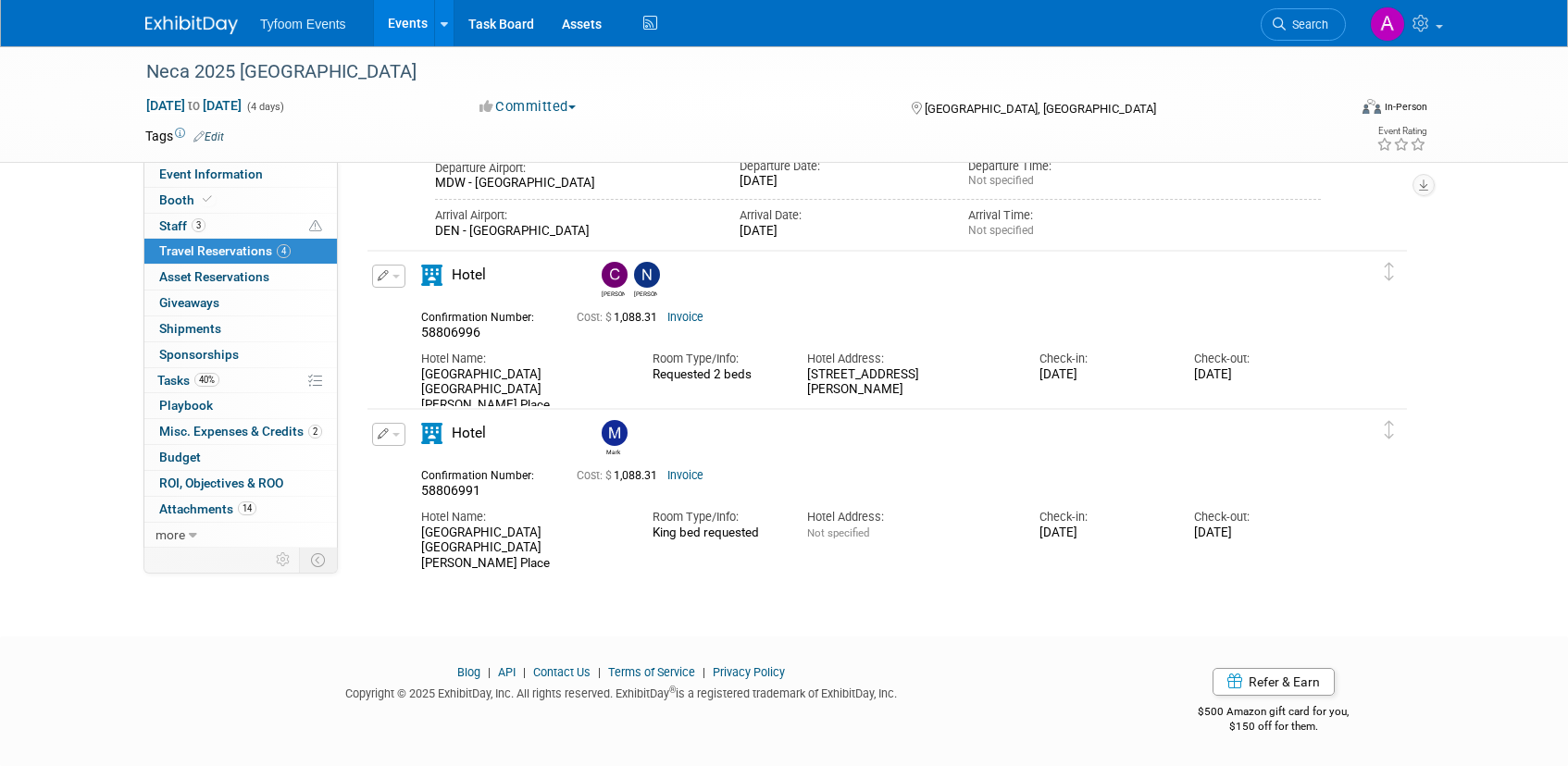
click at [694, 469] on link "Invoice" at bounding box center [686, 475] width 36 height 13
click at [692, 315] on link "Invoice" at bounding box center [686, 317] width 36 height 13
click at [688, 317] on link "Invoice" at bounding box center [686, 317] width 36 height 13
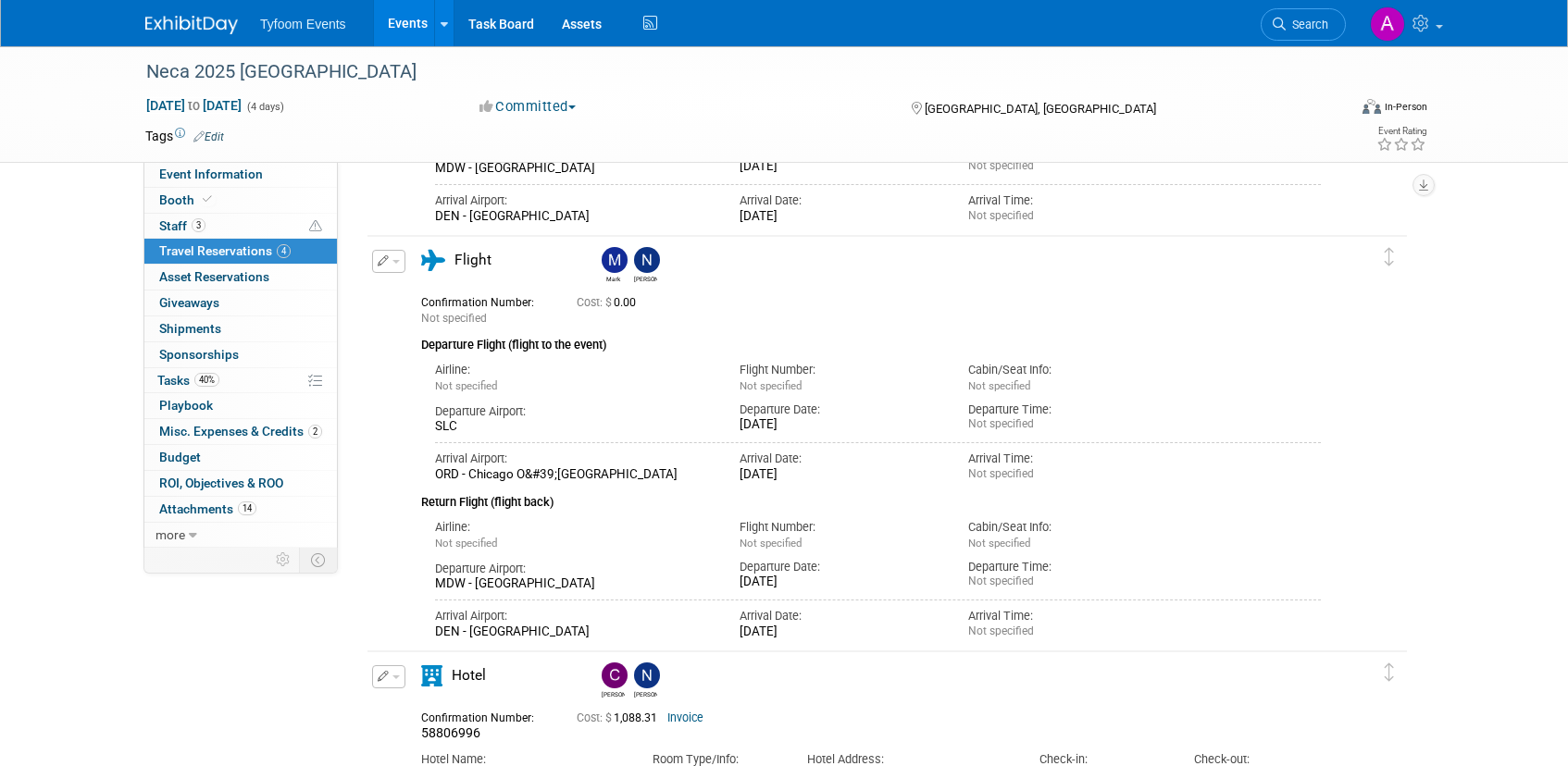
scroll to position [425, 0]
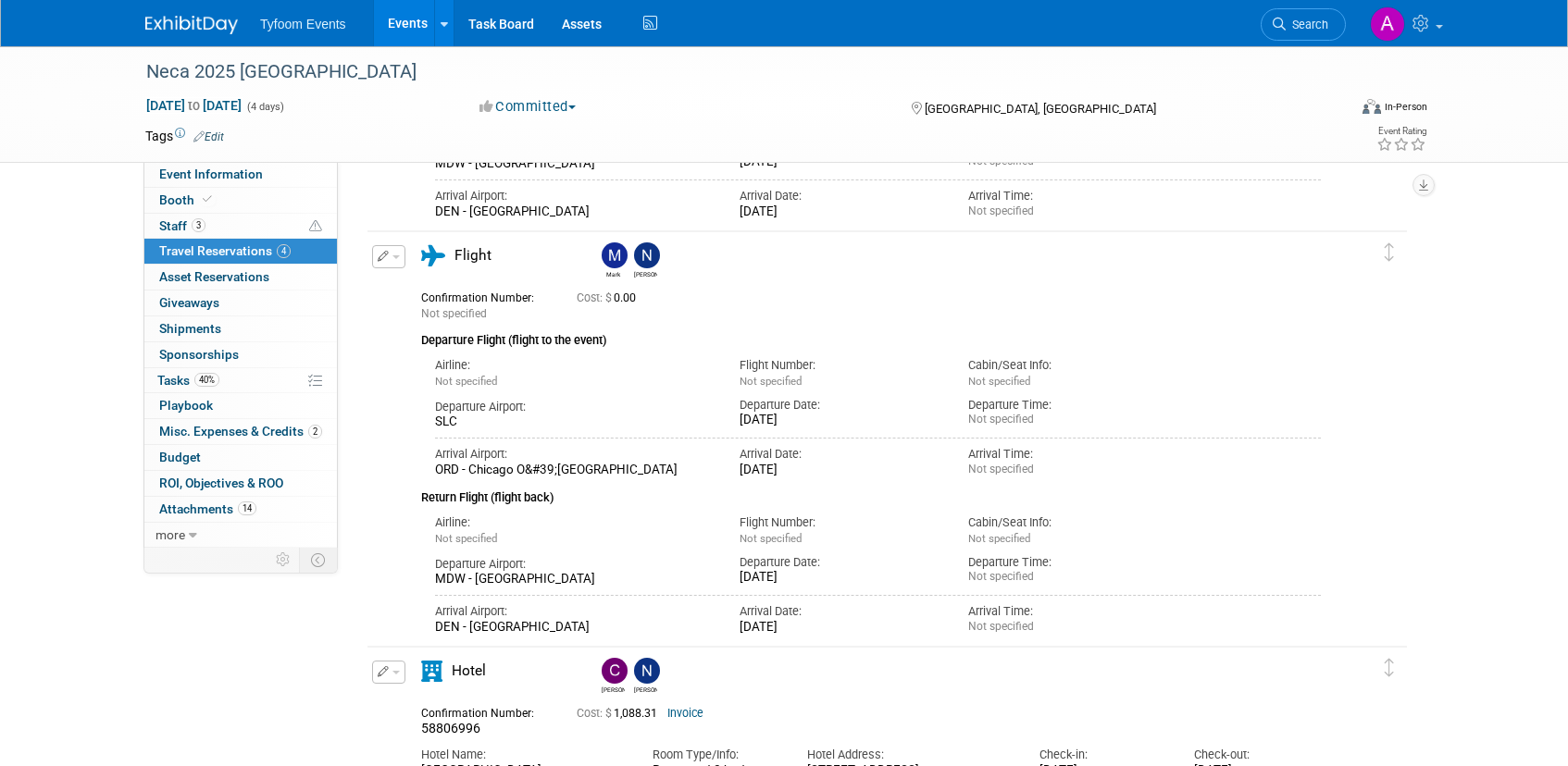
click at [419, 32] on link "Events" at bounding box center [407, 23] width 68 height 47
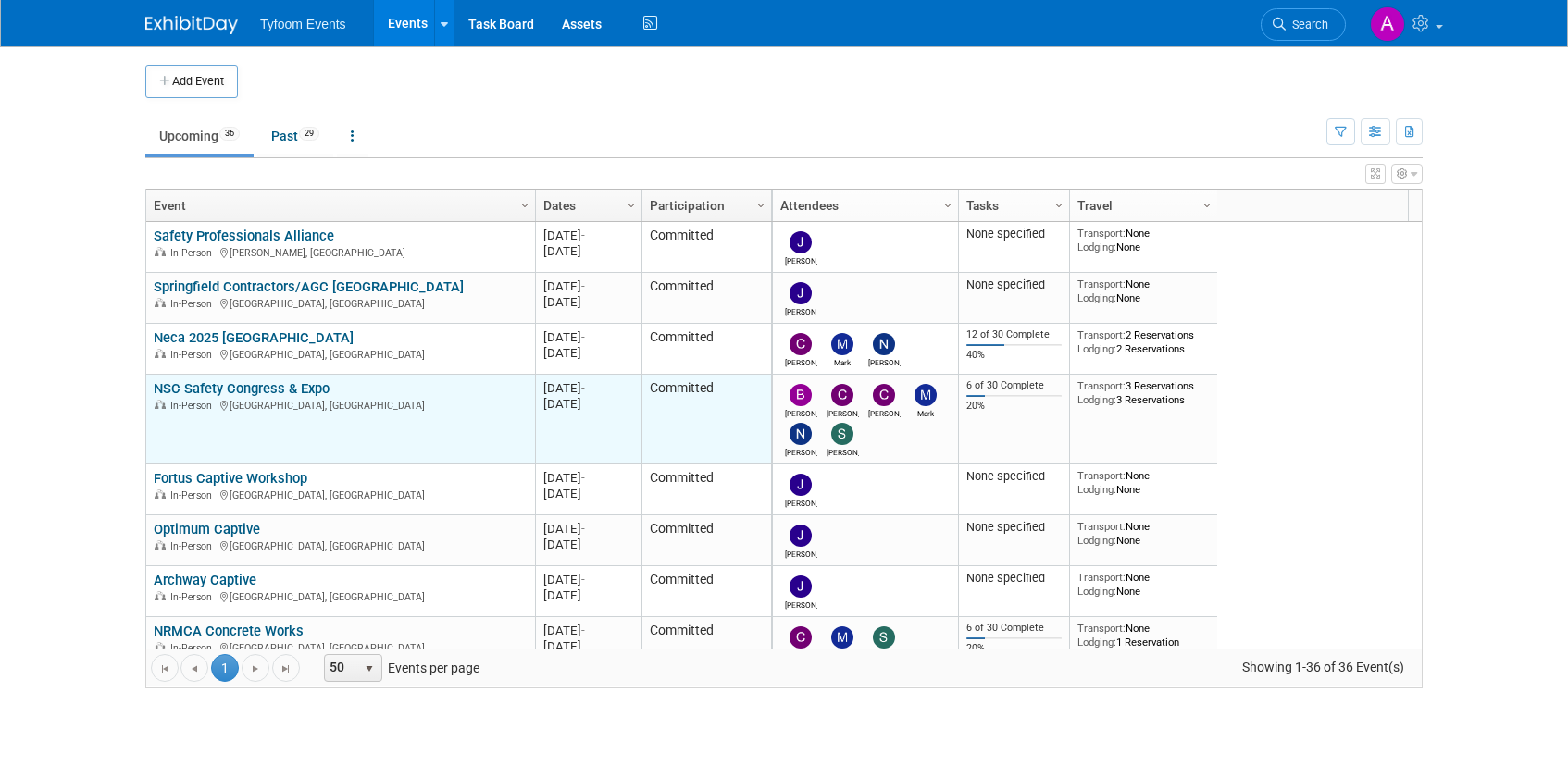
click at [215, 388] on link "NSC Safety Congress & Expo" at bounding box center [242, 389] width 176 height 17
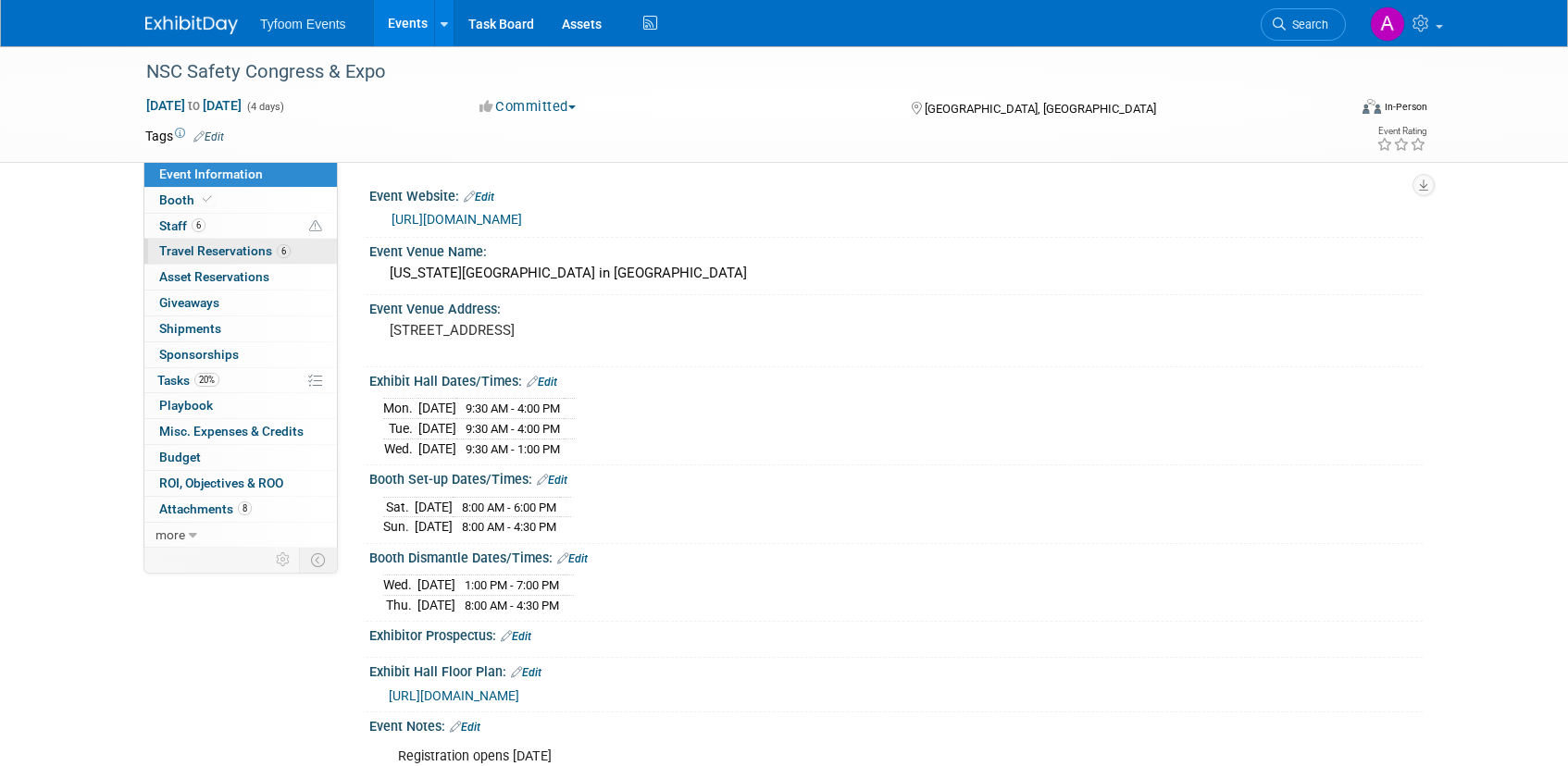
click at [213, 247] on span "Travel Reservations 6" at bounding box center [224, 251] width 131 height 15
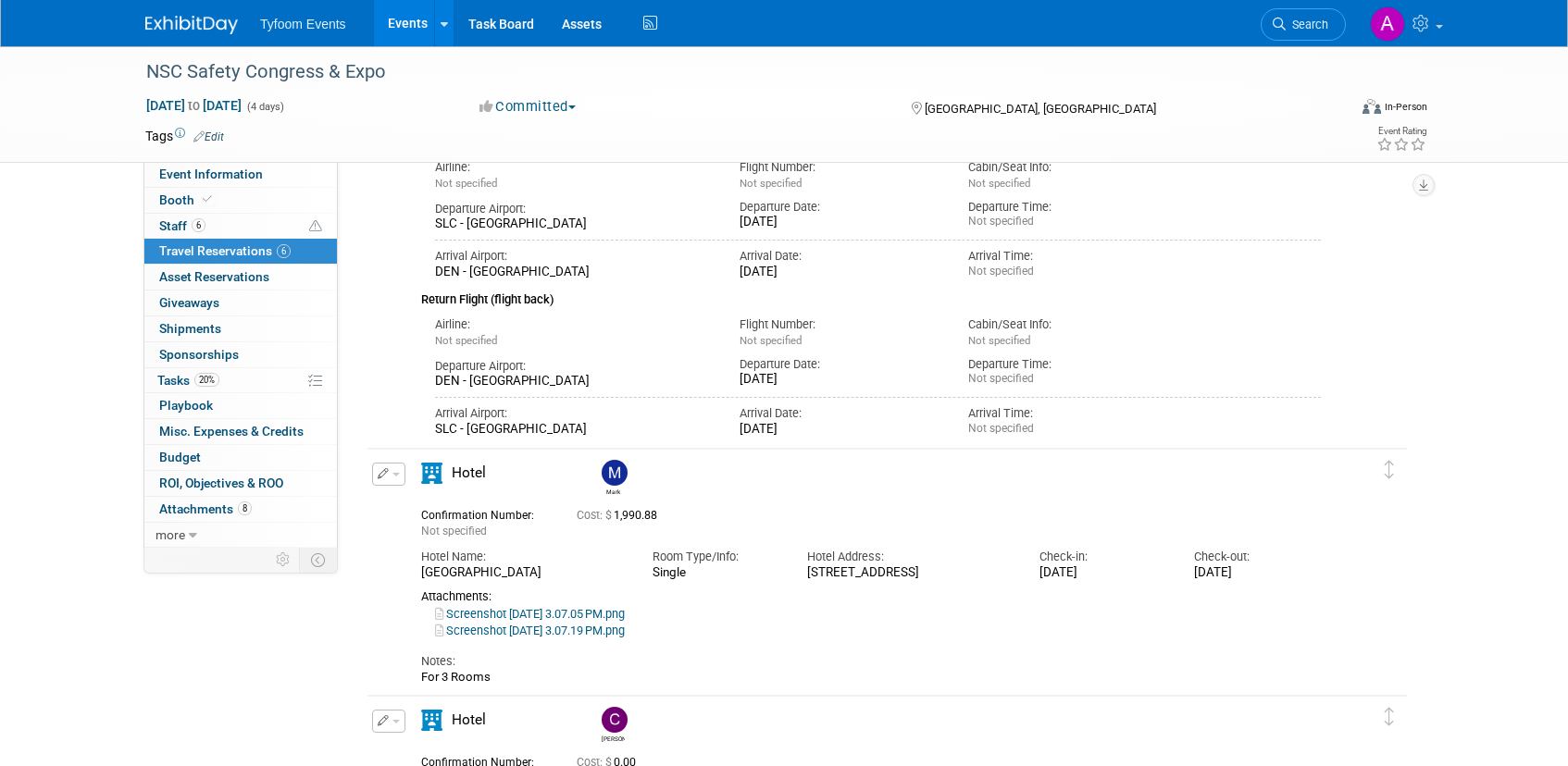
scroll to position [890, 0]
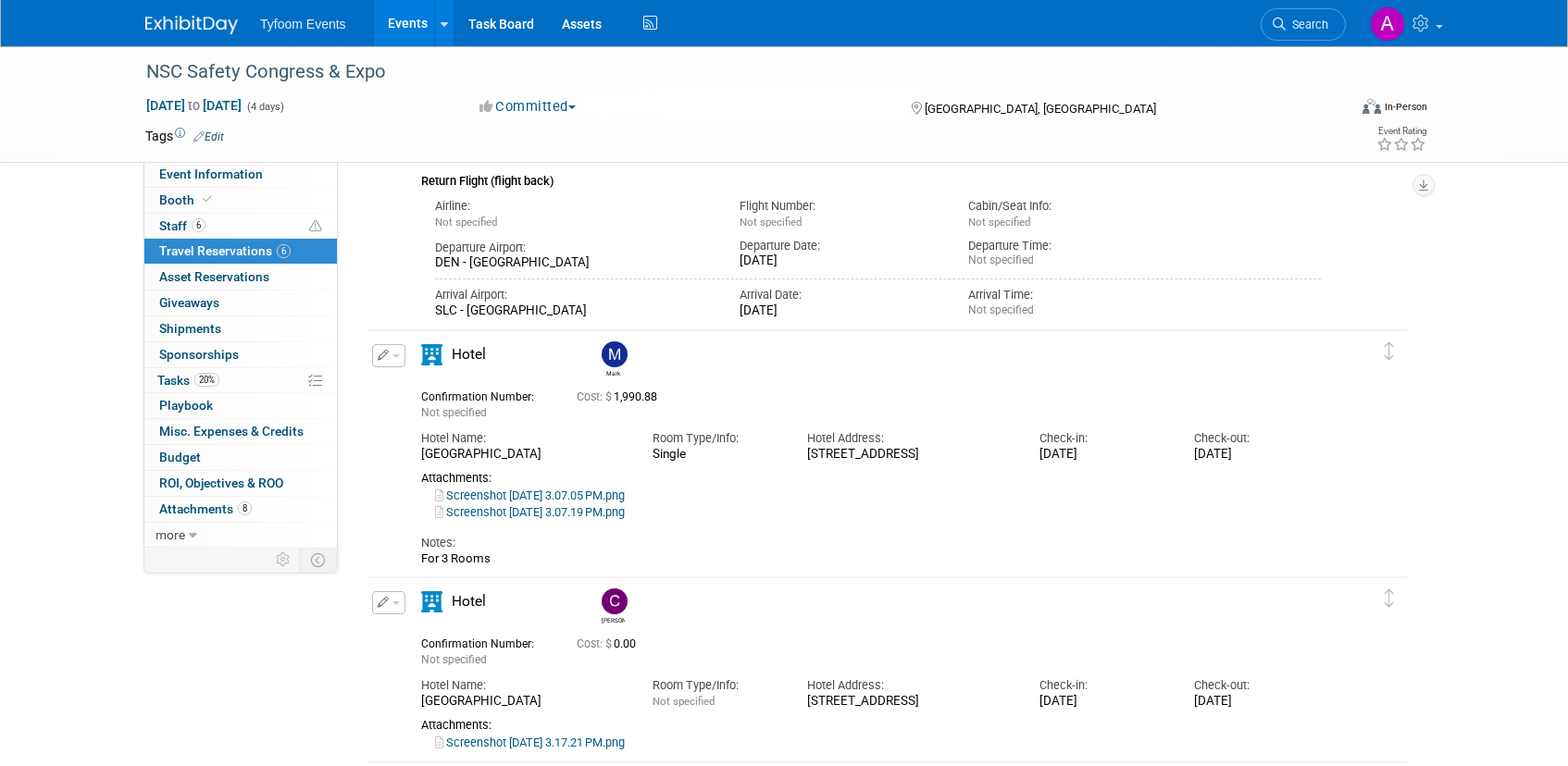
click at [582, 495] on link "Screenshot 2025-09-02 at 3.07.05 PM.png" at bounding box center [530, 495] width 190 height 14
click at [601, 508] on link "Screenshot 2025-09-02 at 3.07.19 PM.png" at bounding box center [530, 511] width 190 height 14
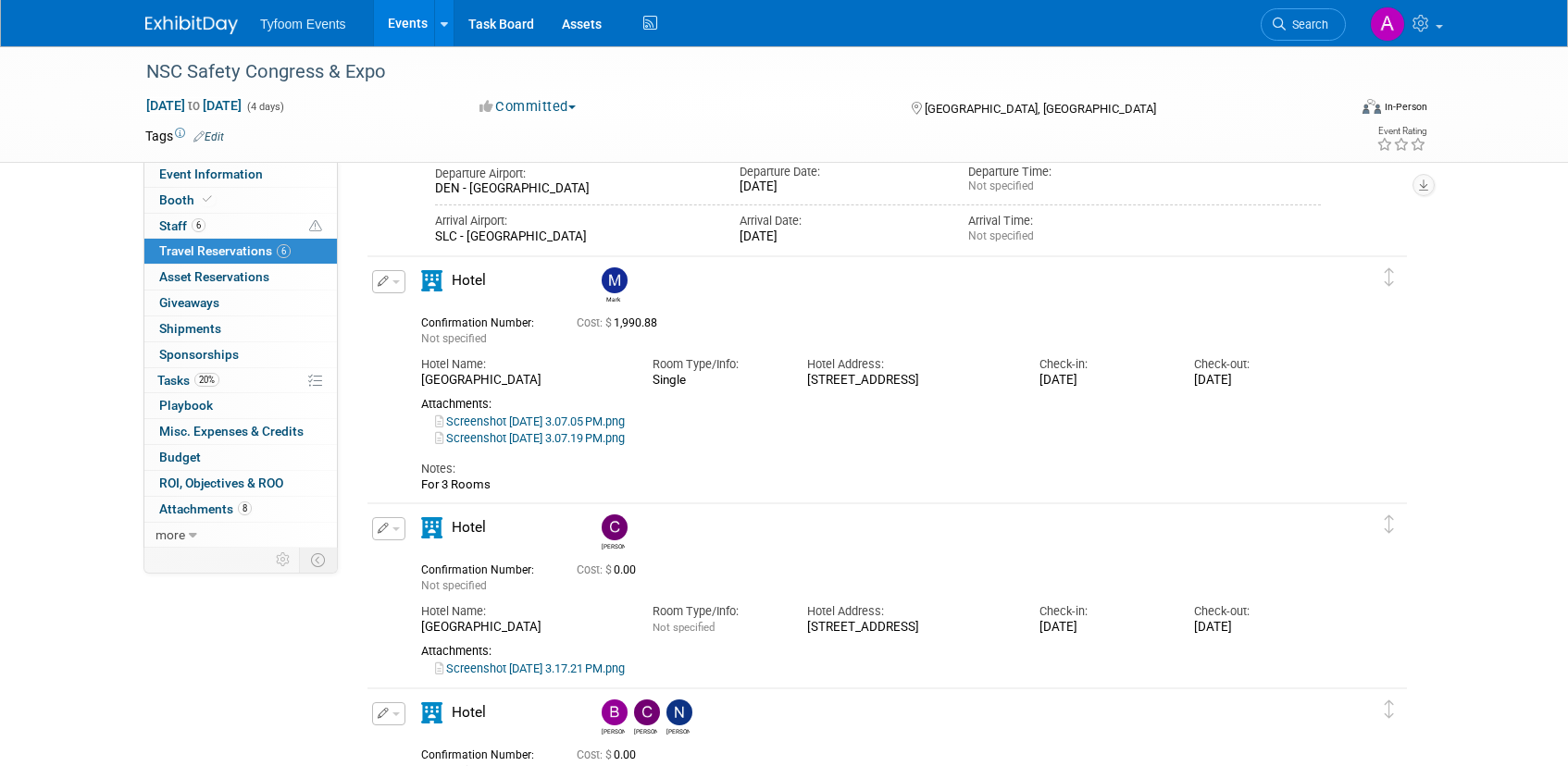
scroll to position [903, 0]
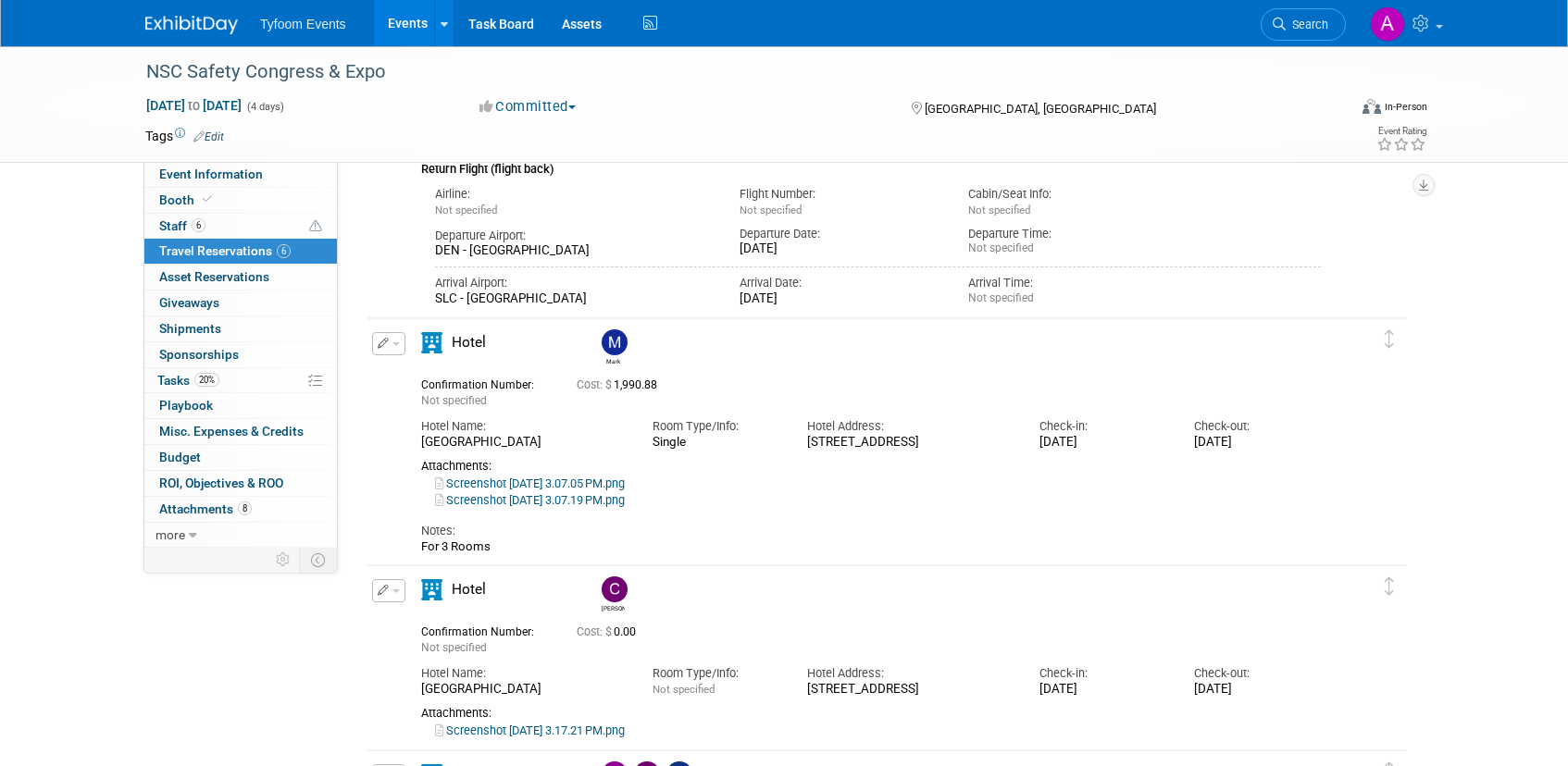
click at [565, 481] on link "Screenshot 2025-09-02 at 3.07.05 PM.png" at bounding box center [530, 483] width 190 height 14
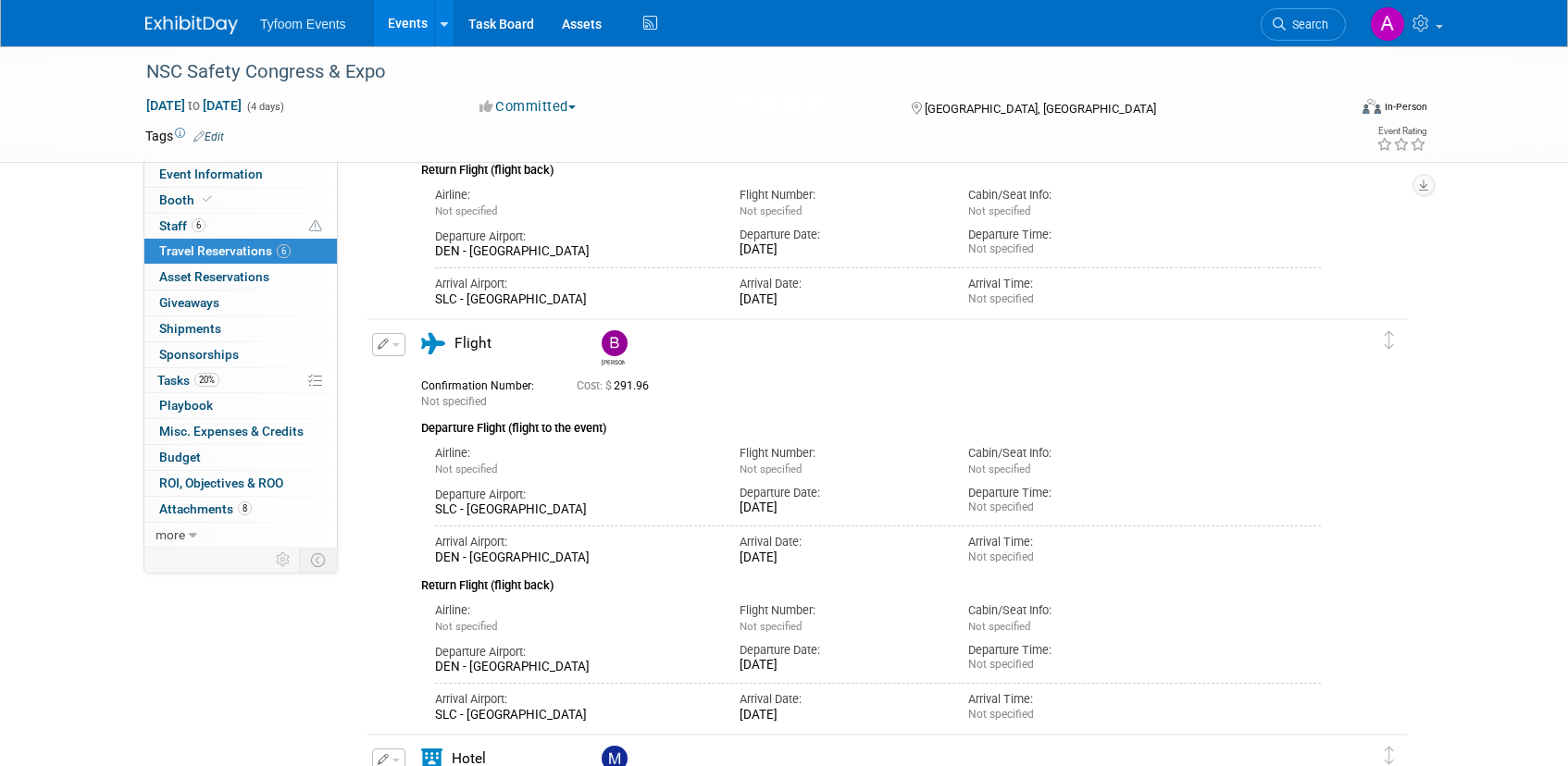
scroll to position [0, 0]
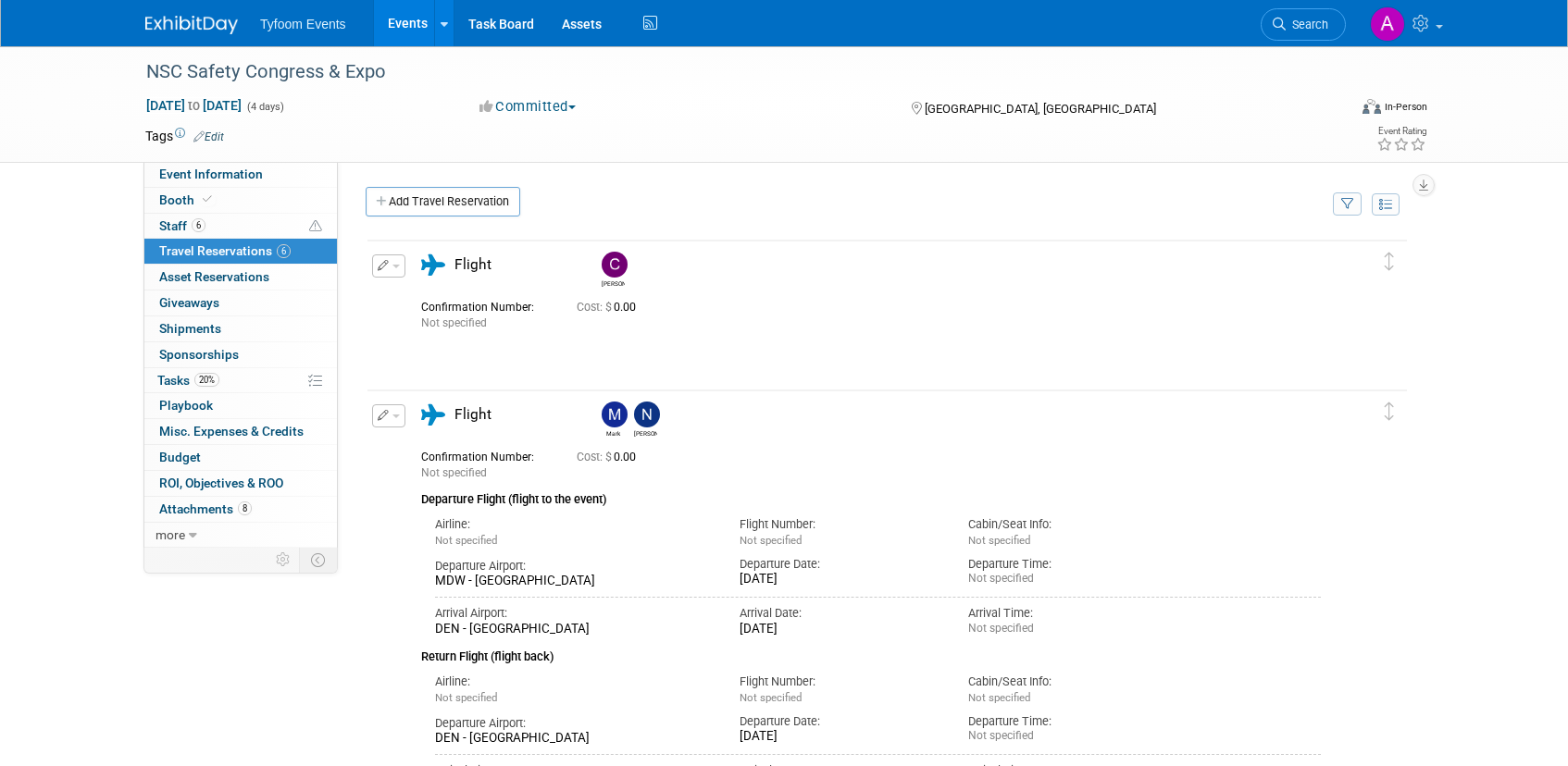
click at [395, 17] on link "Events" at bounding box center [407, 23] width 68 height 47
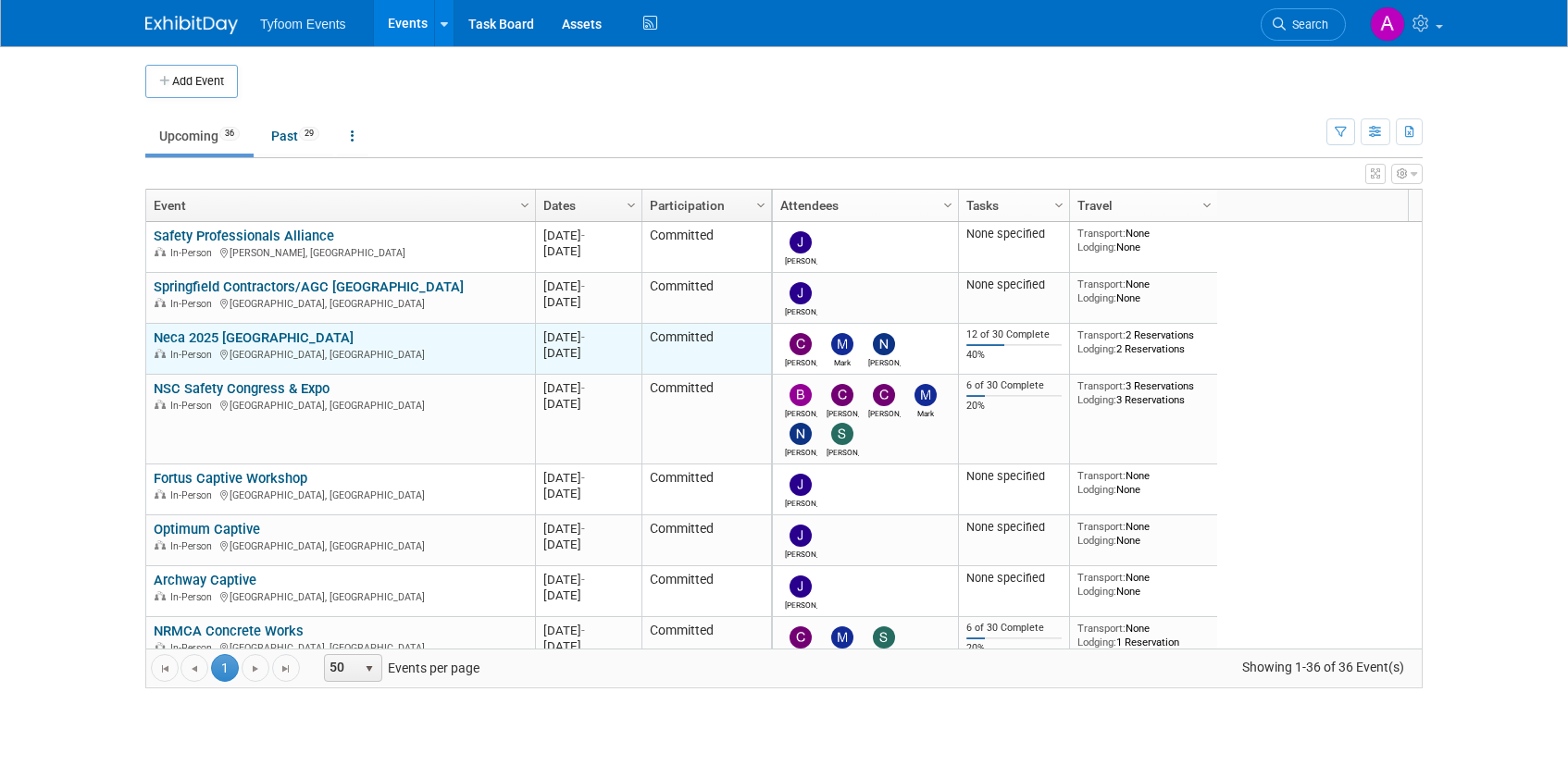
click at [220, 334] on link "Neca 2025 [GEOGRAPHIC_DATA]" at bounding box center [254, 337] width 200 height 17
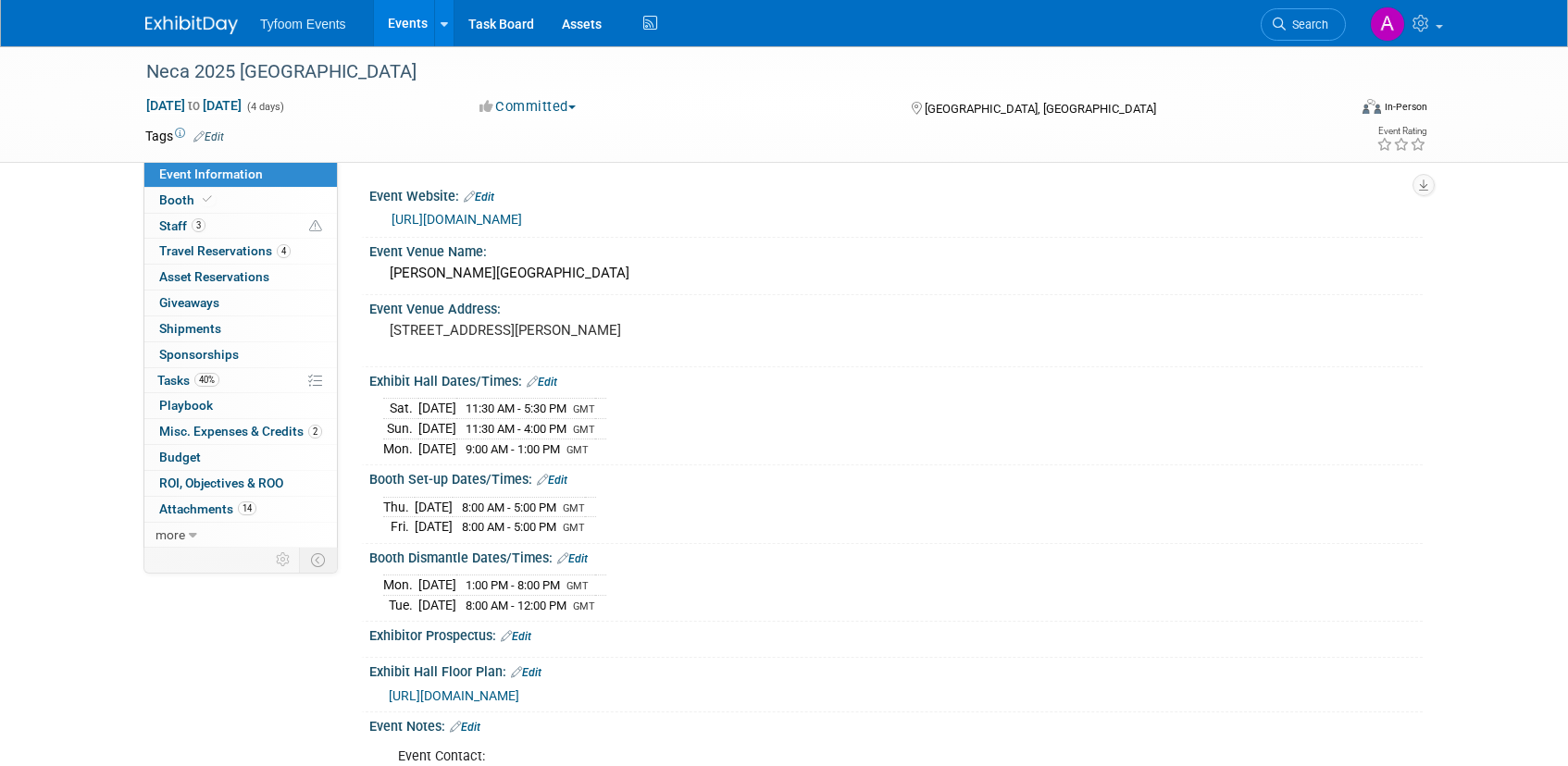
click at [415, 23] on link "Events" at bounding box center [407, 23] width 68 height 47
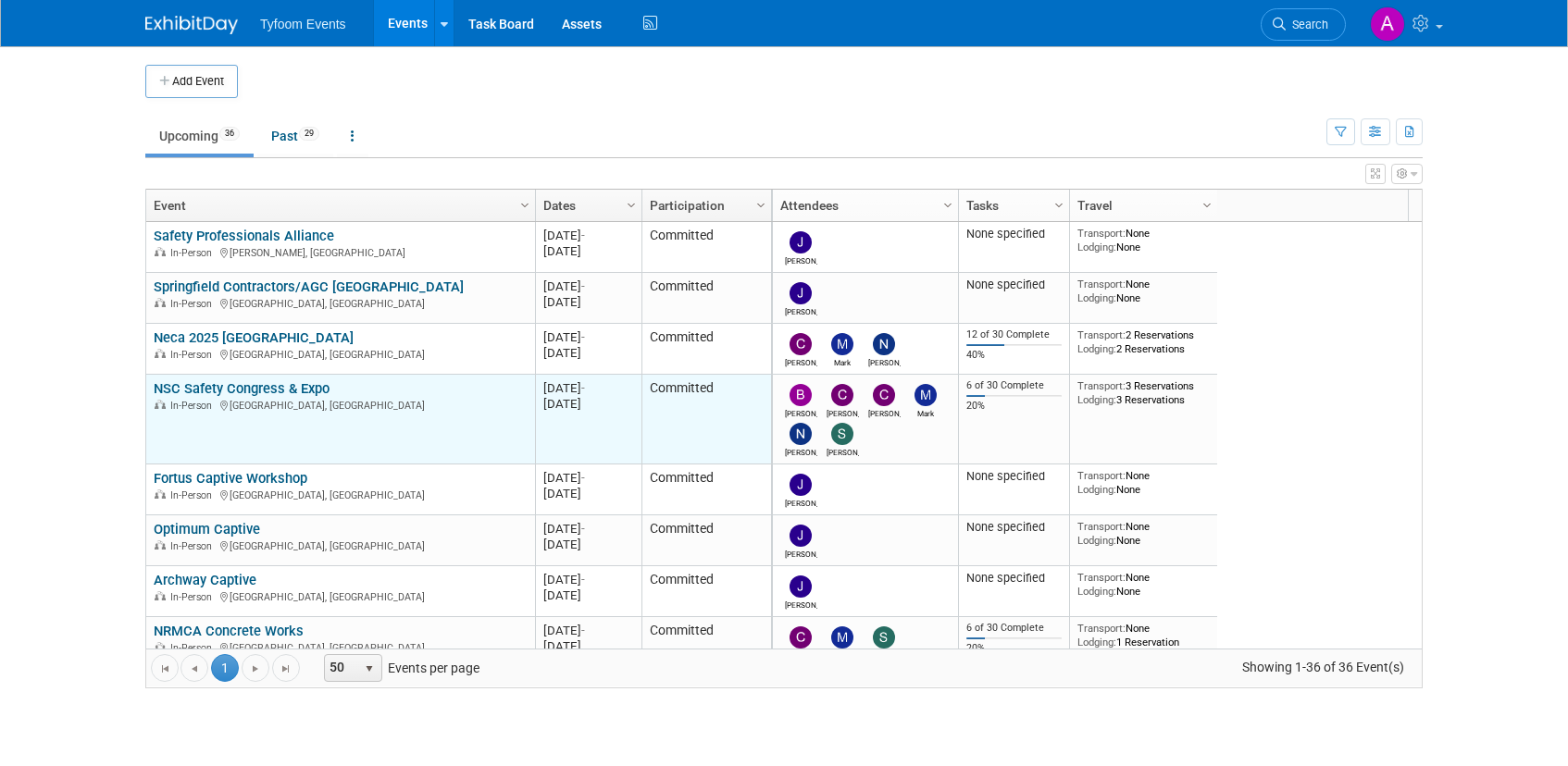
click at [250, 390] on link "NSC Safety Congress & Expo" at bounding box center [242, 389] width 176 height 17
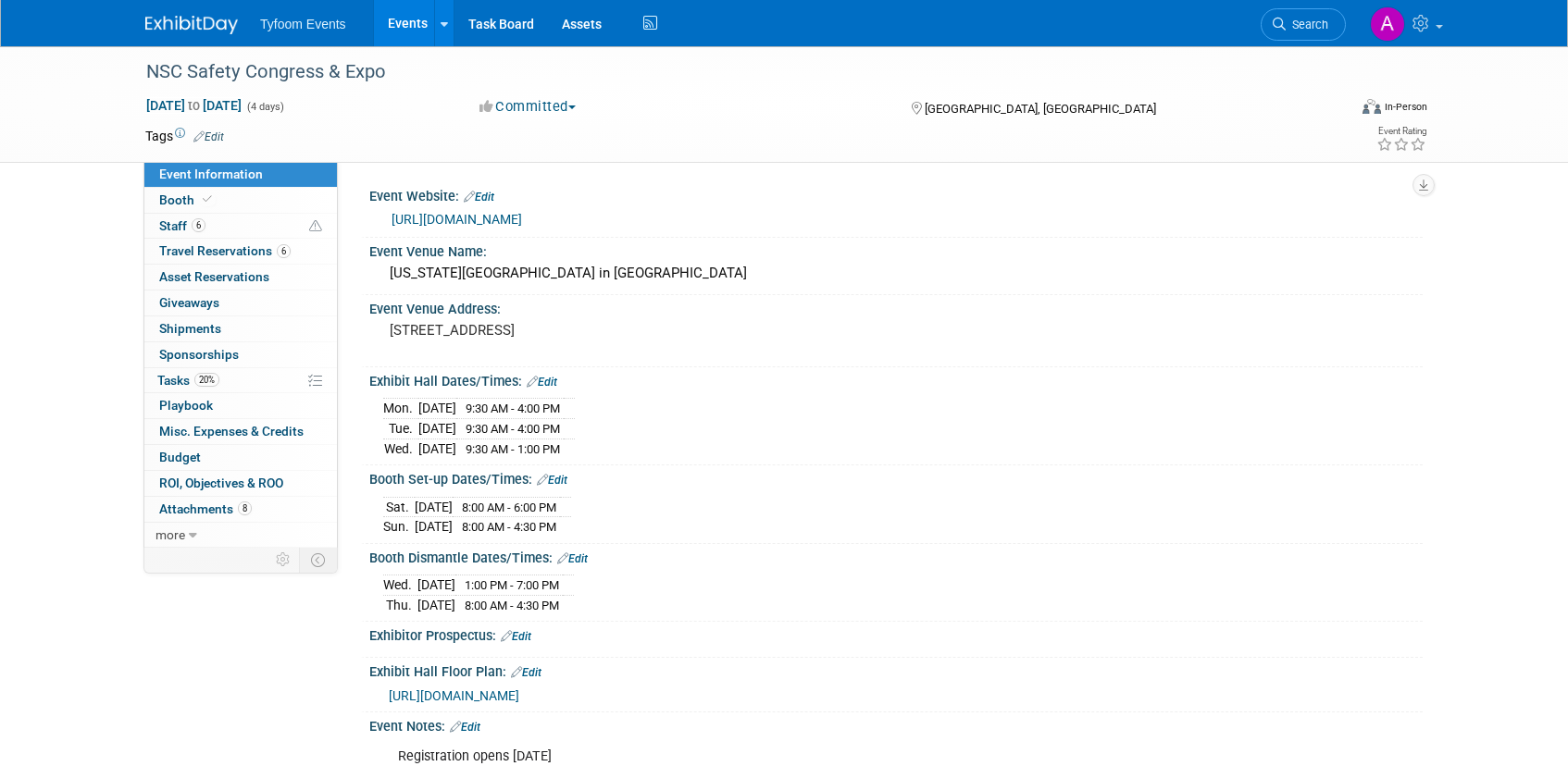
click at [522, 215] on link "[URL][DOMAIN_NAME]" at bounding box center [456, 220] width 130 height 15
